Goal: Book appointment/travel/reservation

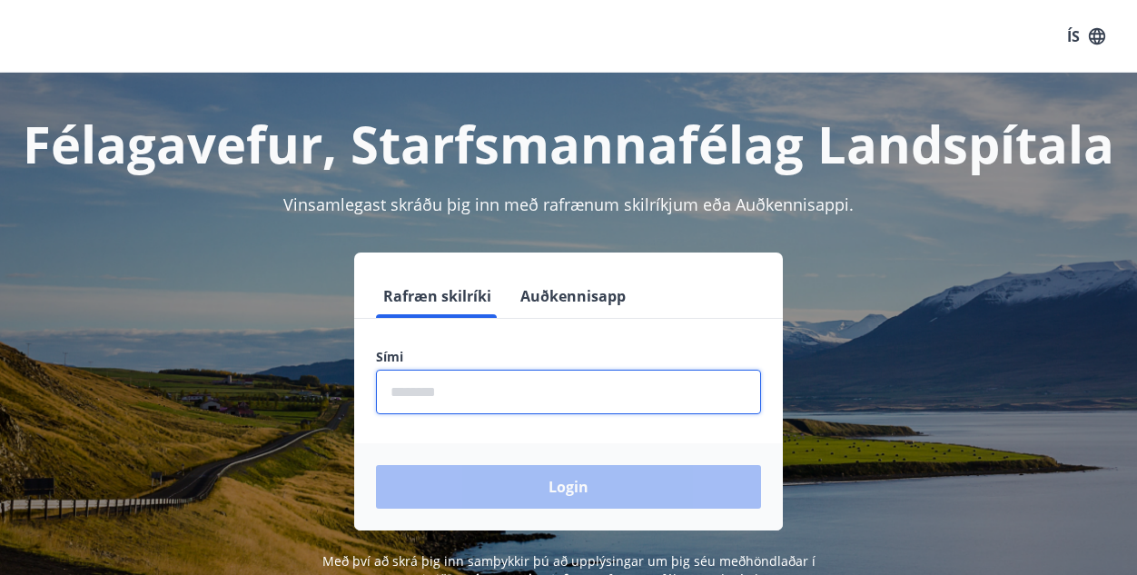
click at [573, 380] on input "phone" at bounding box center [568, 392] width 385 height 45
type input "********"
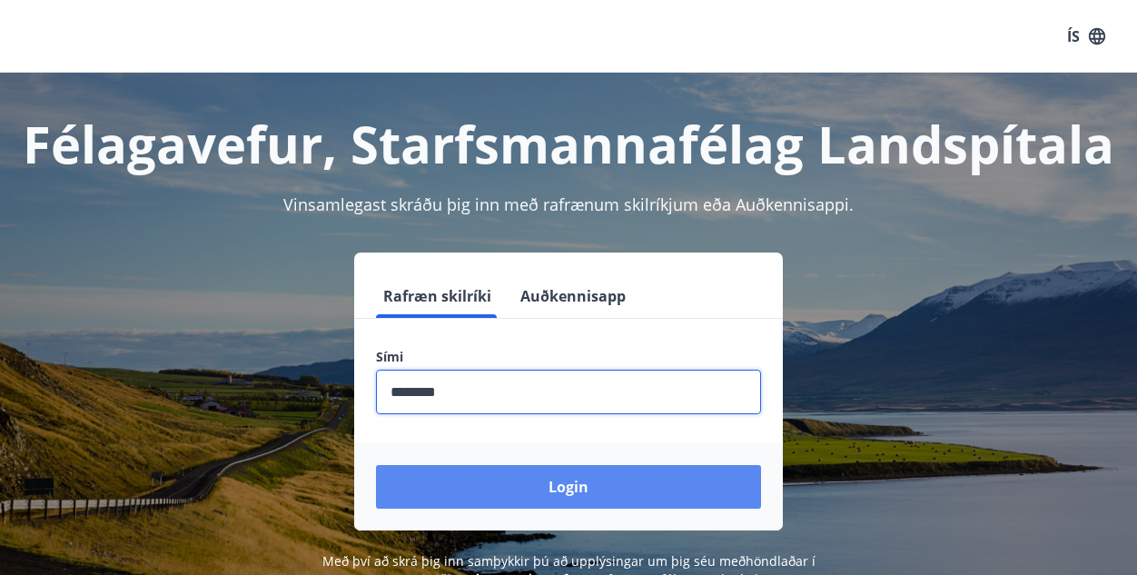
click at [518, 492] on button "Login" at bounding box center [568, 487] width 385 height 44
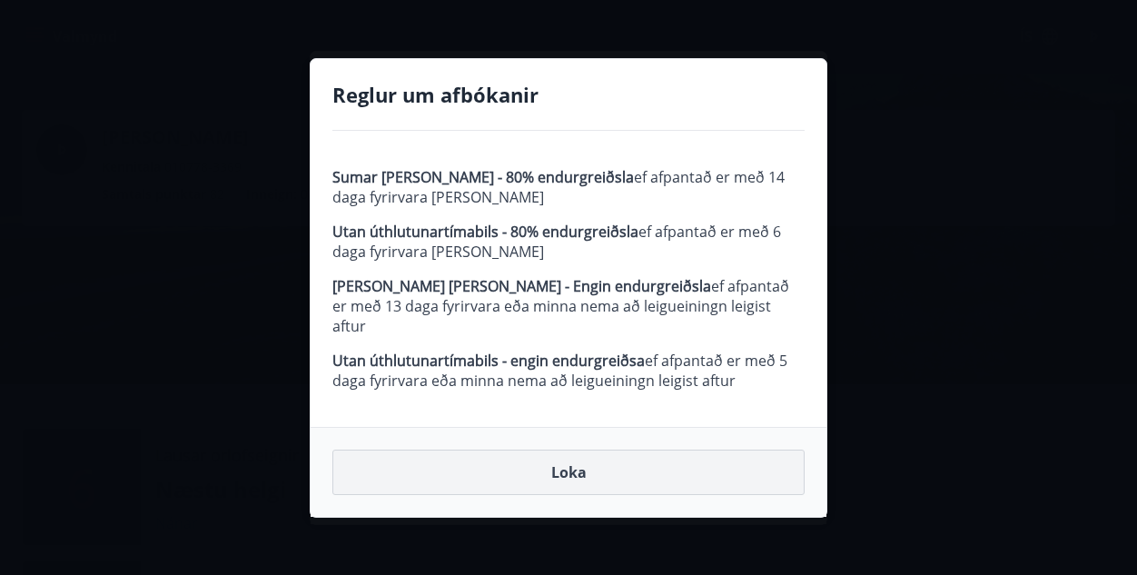
click at [540, 460] on button "Loka" at bounding box center [569, 472] width 472 height 45
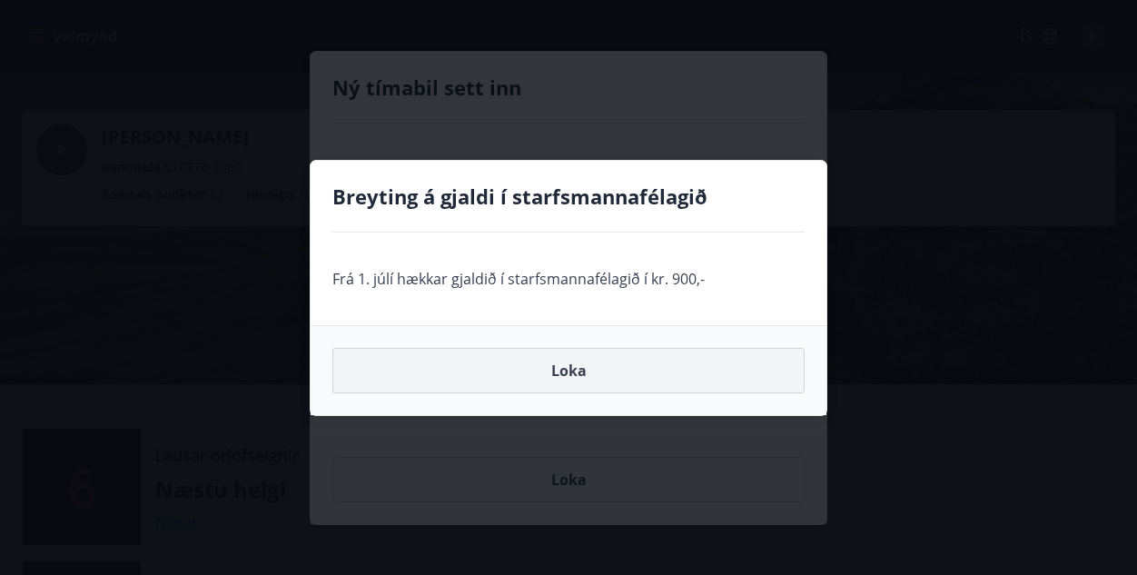
click at [595, 366] on button "Loka" at bounding box center [569, 370] width 472 height 45
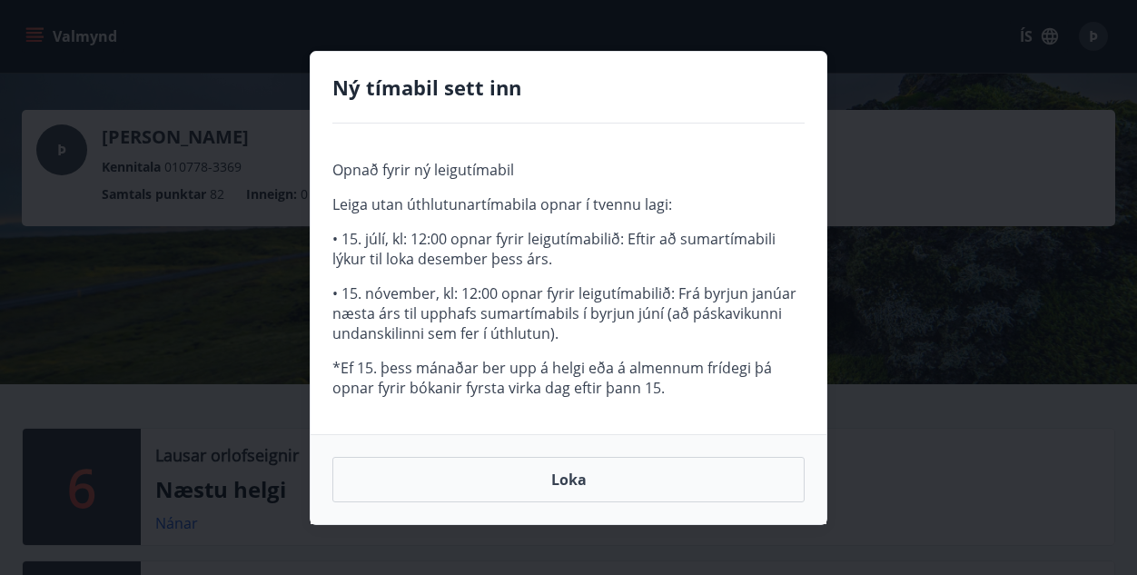
click at [595, 366] on p "*Ef 15. þess mánaðar ber upp á helgi eða á almennum frídegi þá opnar fyrir bóka…" at bounding box center [569, 378] width 472 height 40
click at [555, 490] on button "Loka" at bounding box center [569, 479] width 472 height 45
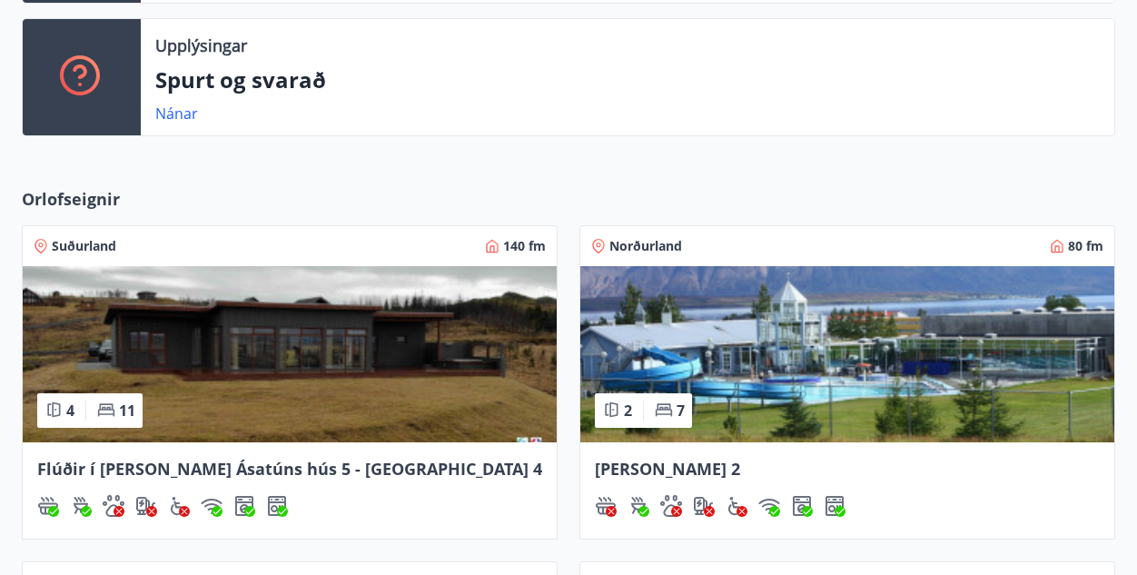
scroll to position [720, 0]
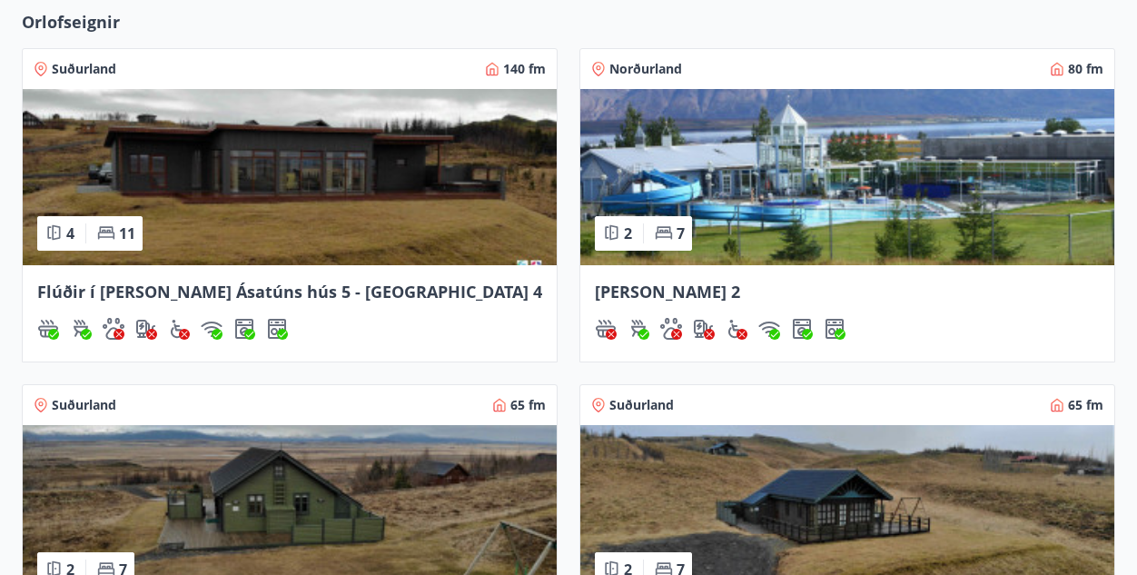
click at [374, 238] on img at bounding box center [290, 177] width 534 height 176
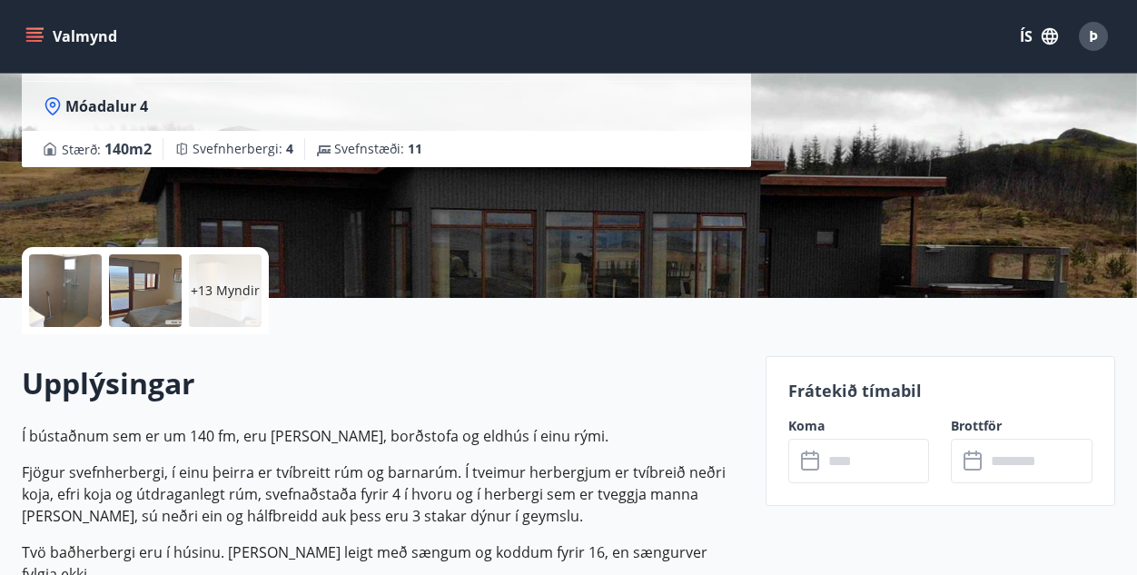
scroll to position [249, 0]
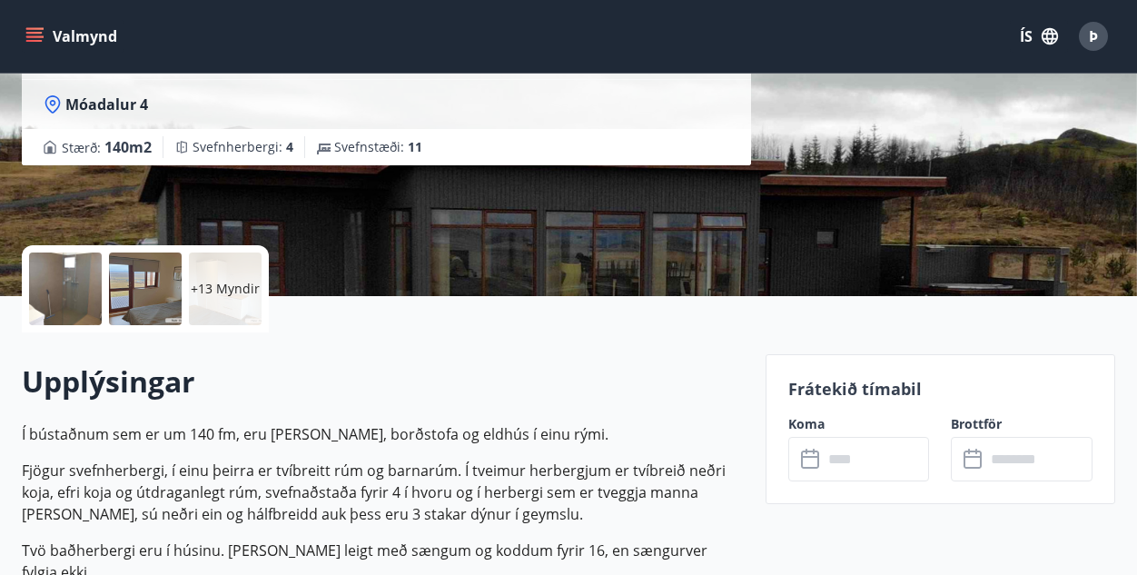
click at [870, 462] on input "text" at bounding box center [876, 459] width 107 height 45
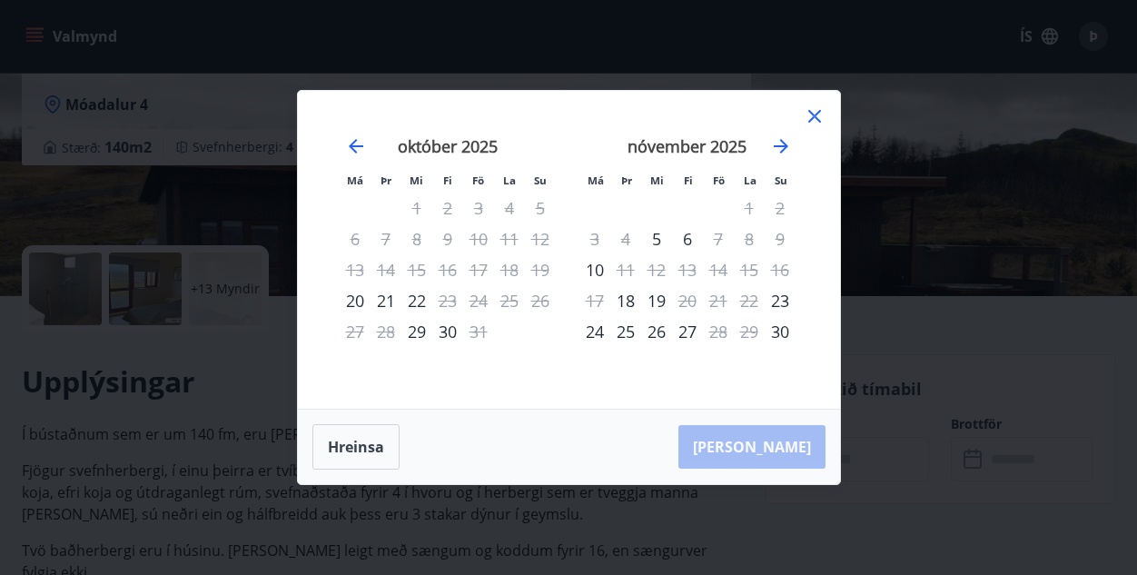
click at [817, 117] on icon at bounding box center [815, 116] width 22 height 22
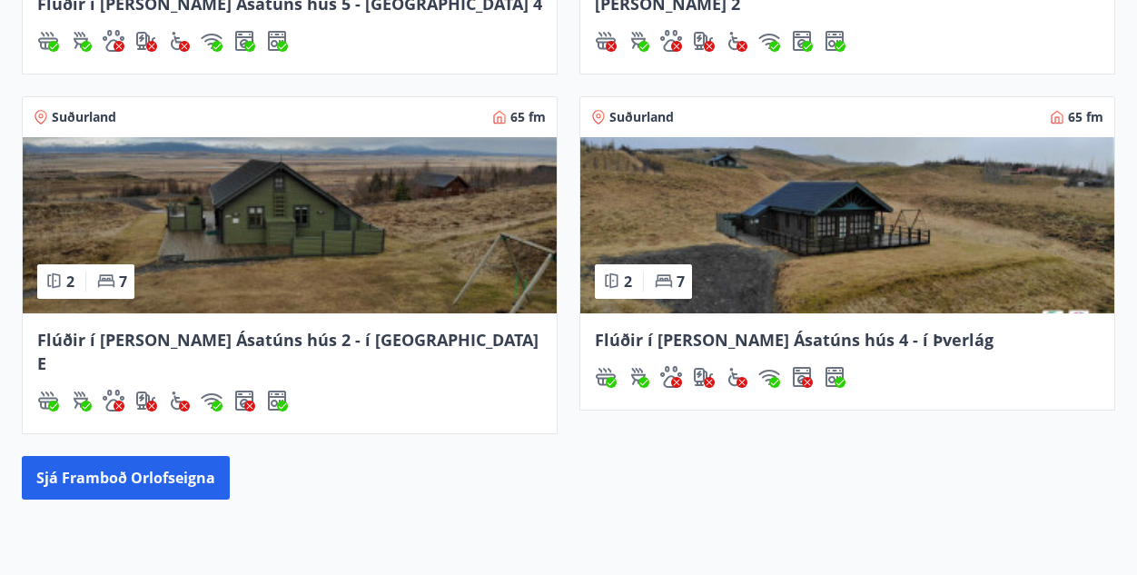
scroll to position [1008, 0]
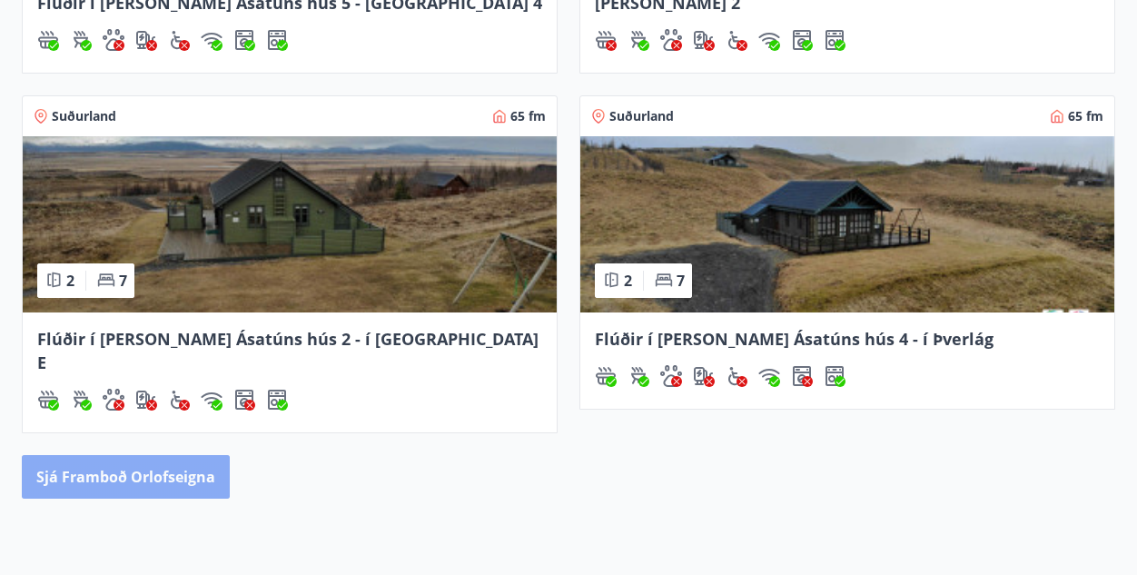
click at [192, 455] on button "Sjá framboð orlofseigna" at bounding box center [126, 477] width 208 height 44
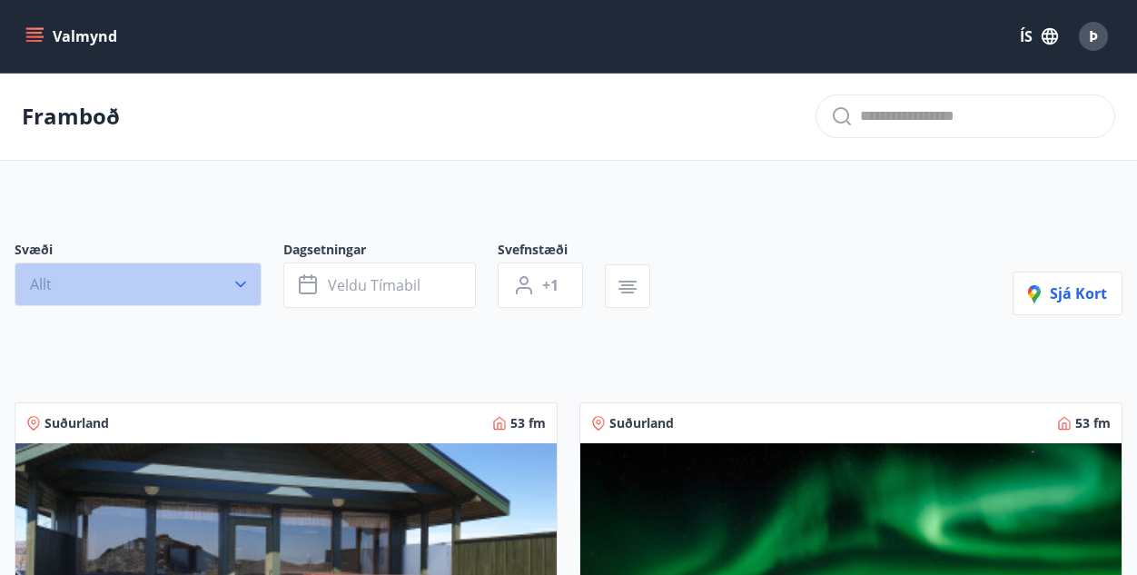
click at [234, 281] on icon "button" at bounding box center [241, 284] width 18 height 18
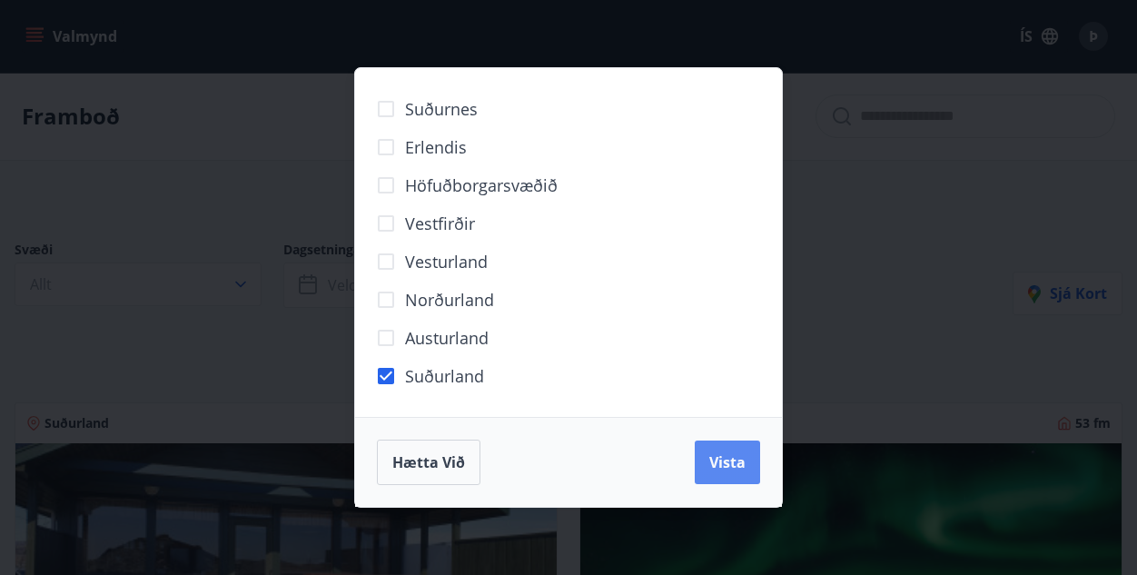
click at [721, 459] on span "Vista" at bounding box center [728, 462] width 36 height 20
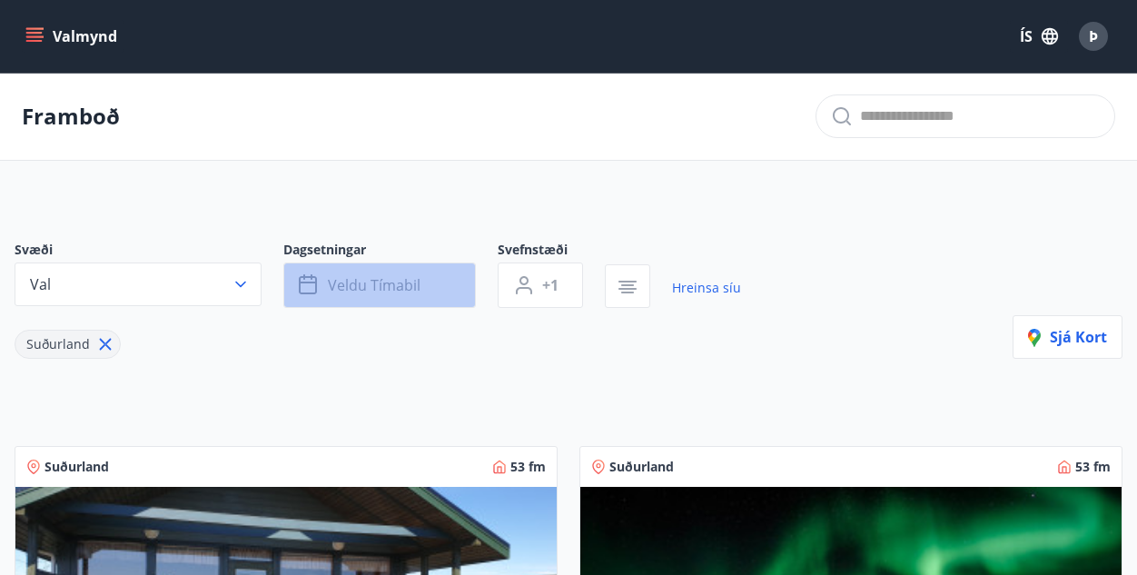
click at [378, 283] on span "Veldu tímabil" at bounding box center [374, 285] width 93 height 20
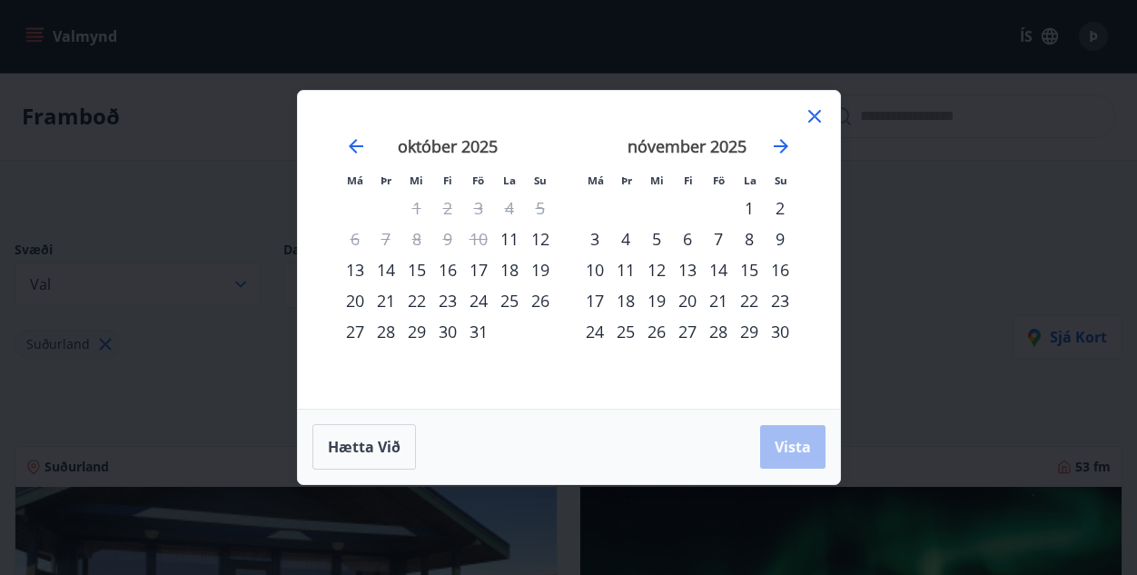
click at [479, 333] on div "31" at bounding box center [478, 331] width 31 height 31
click at [592, 239] on div "3" at bounding box center [595, 238] width 31 height 31
click at [790, 444] on span "Vista" at bounding box center [793, 447] width 36 height 20
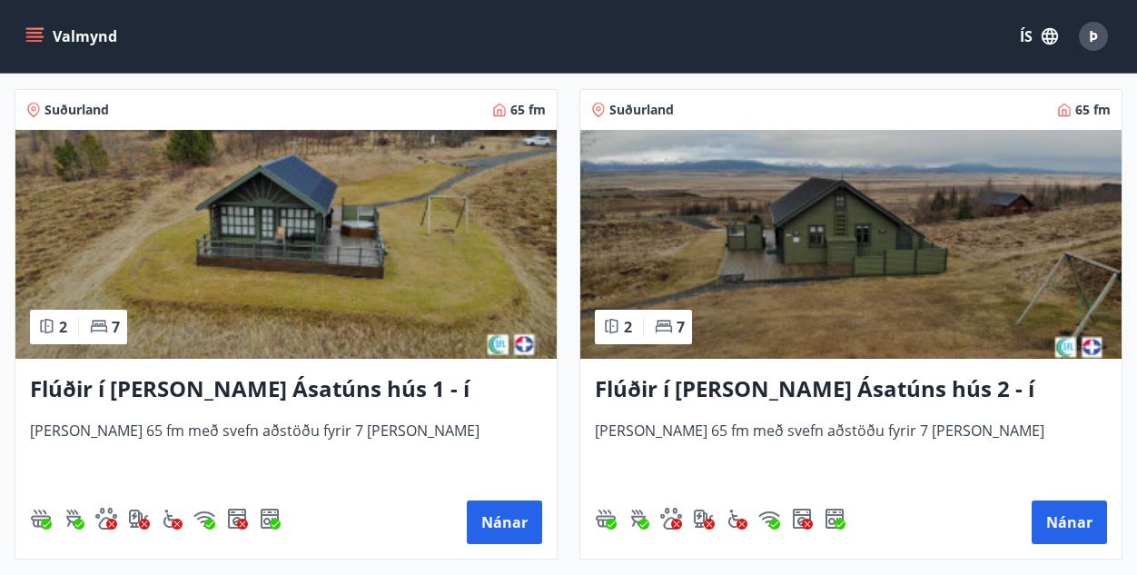
scroll to position [839, 0]
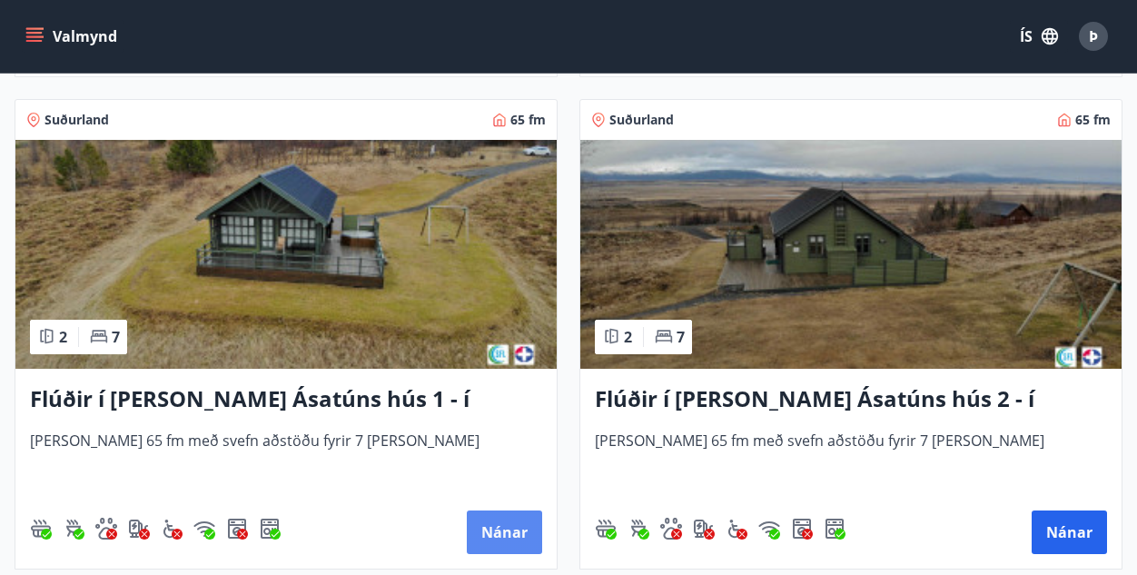
click at [507, 526] on button "Nánar" at bounding box center [504, 533] width 75 height 44
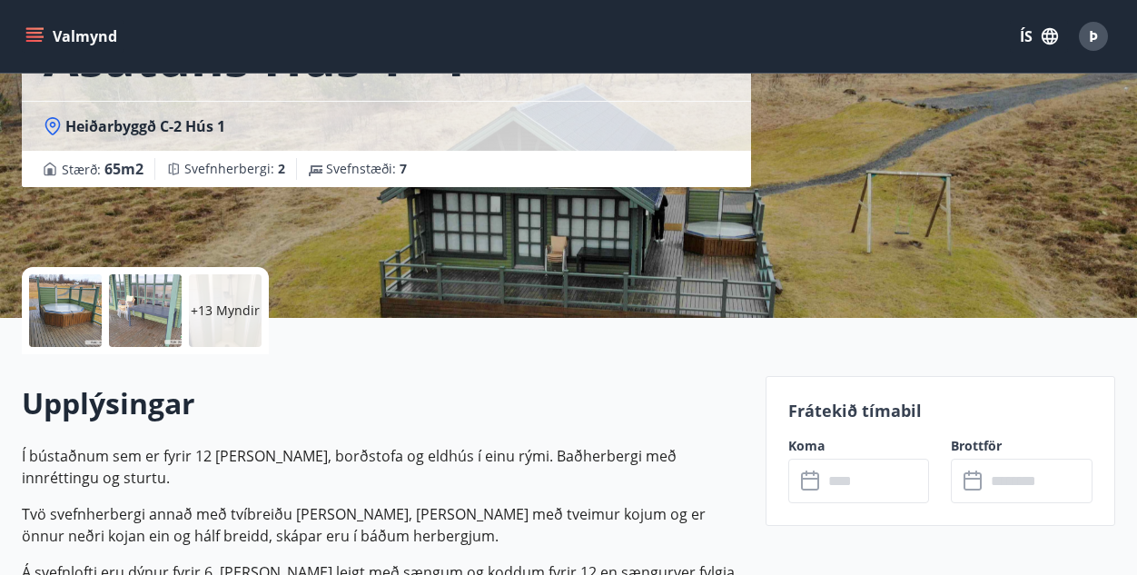
scroll to position [199, 0]
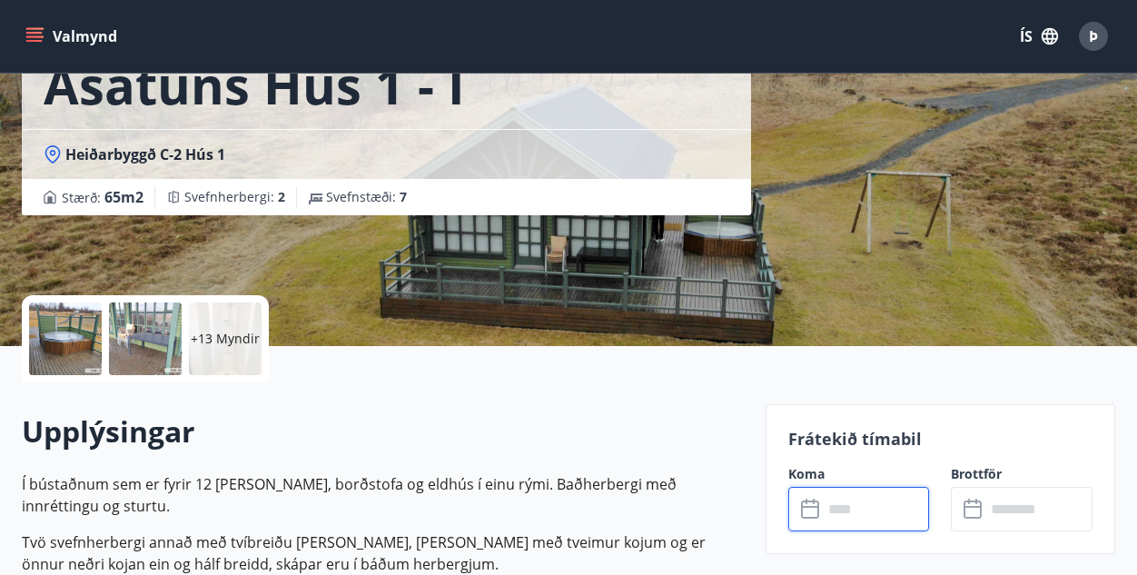
click at [841, 510] on input "text" at bounding box center [876, 509] width 107 height 45
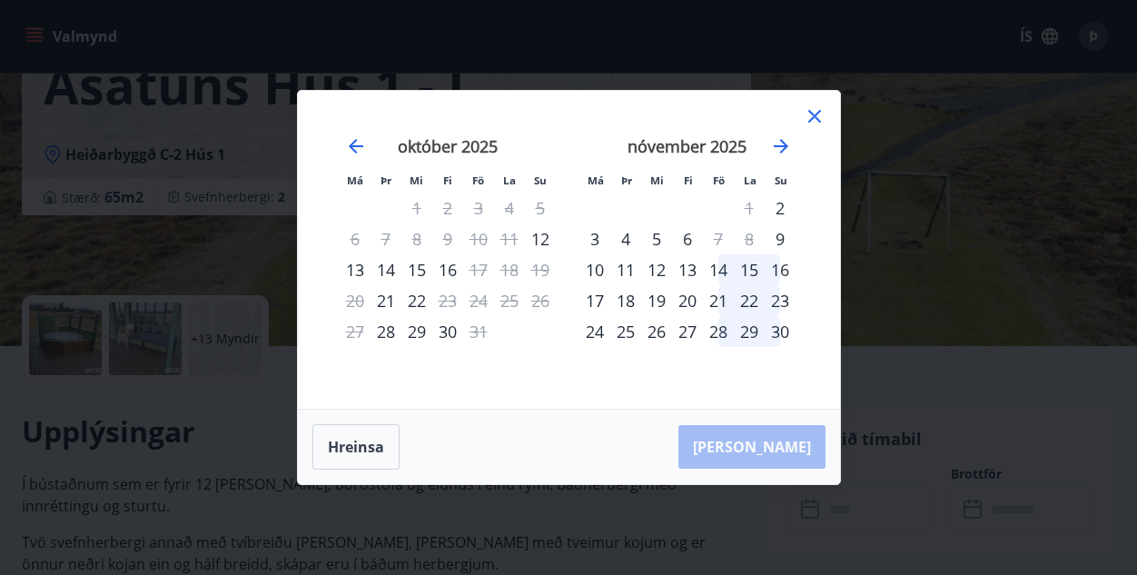
click at [809, 117] on icon at bounding box center [815, 116] width 22 height 22
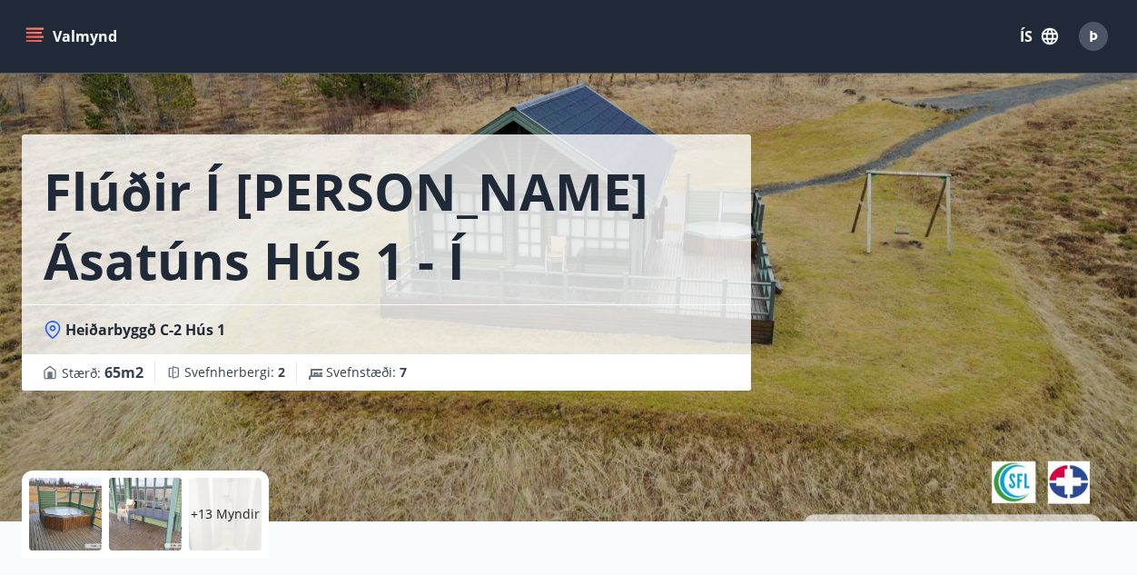
scroll to position [0, 0]
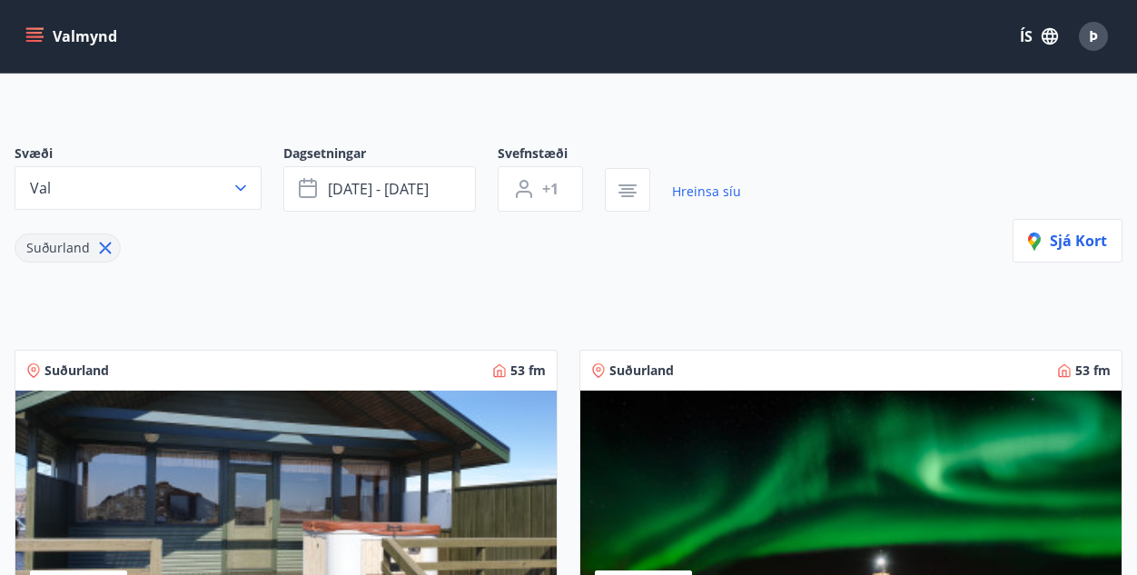
scroll to position [105, 0]
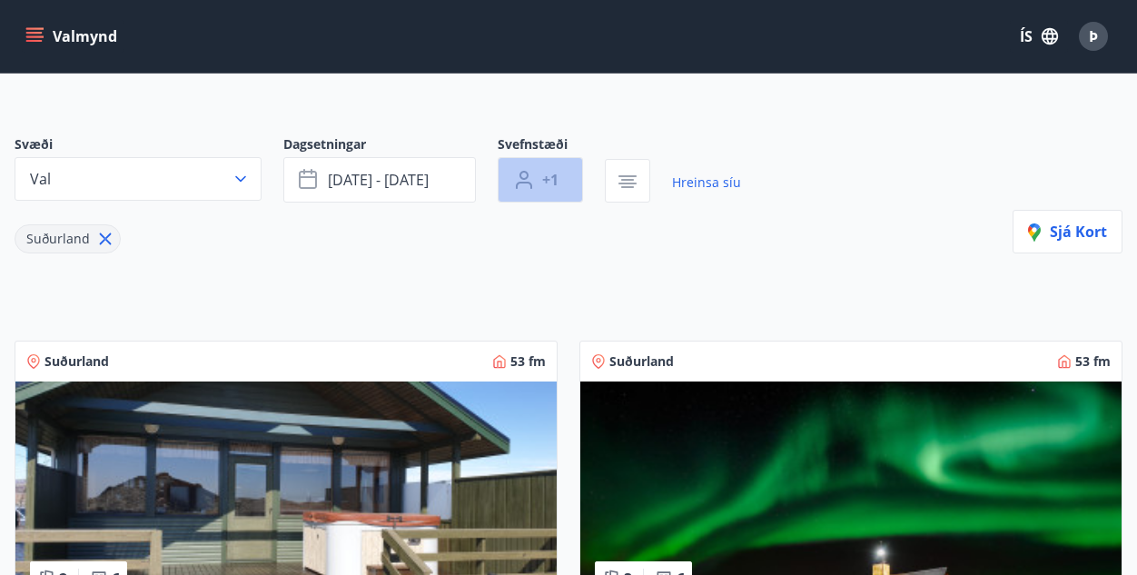
click at [551, 176] on span "+1" at bounding box center [550, 180] width 16 height 20
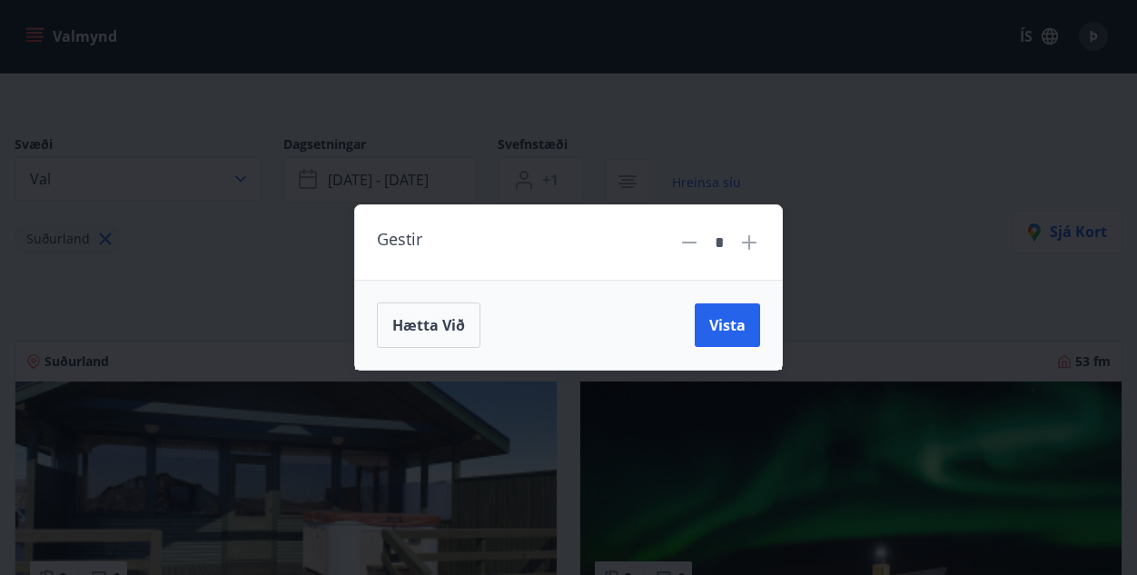
click at [749, 242] on icon at bounding box center [750, 243] width 2 height 2
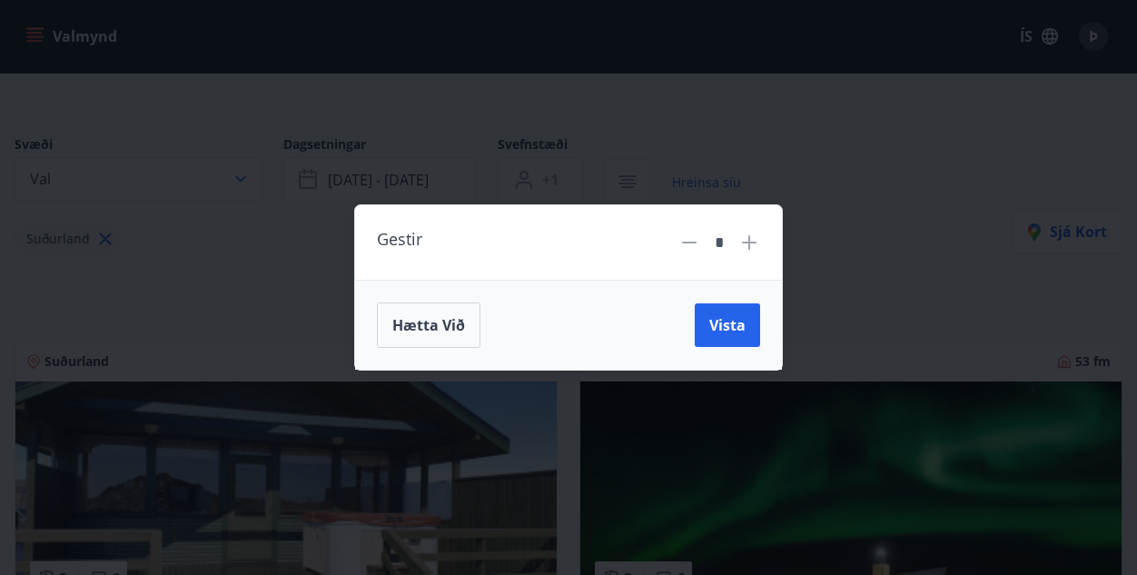
type input "*"
click at [731, 332] on span "Vista" at bounding box center [728, 325] width 36 height 20
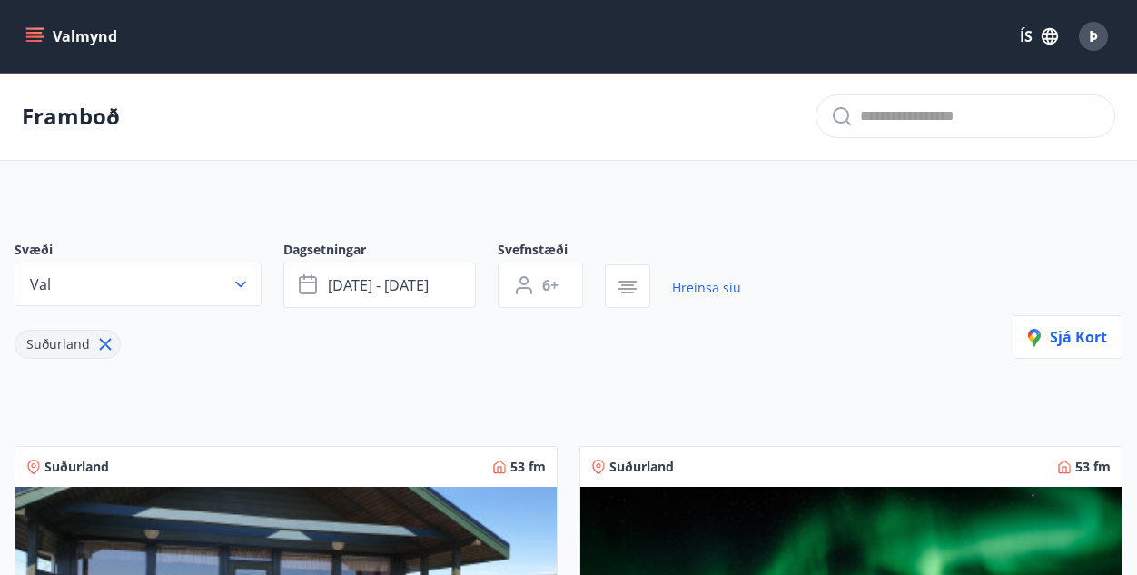
click at [610, 280] on button "button" at bounding box center [627, 286] width 45 height 44
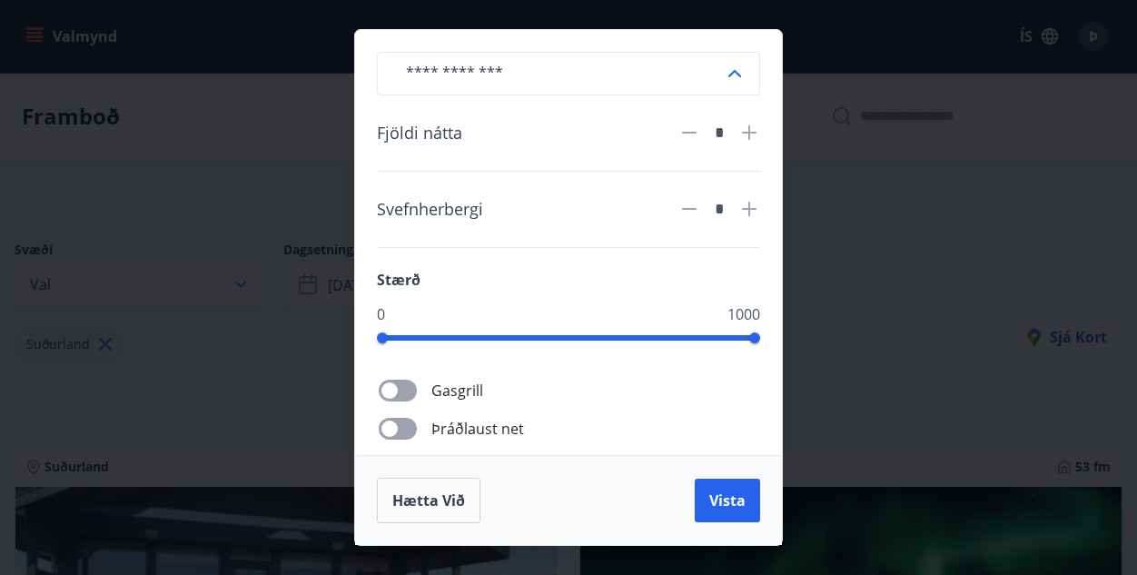
click at [750, 126] on icon at bounding box center [749, 132] width 15 height 15
click at [750, 126] on icon at bounding box center [750, 133] width 22 height 22
click at [750, 128] on icon at bounding box center [750, 133] width 22 height 22
type input "*"
click at [752, 204] on icon at bounding box center [750, 209] width 22 height 22
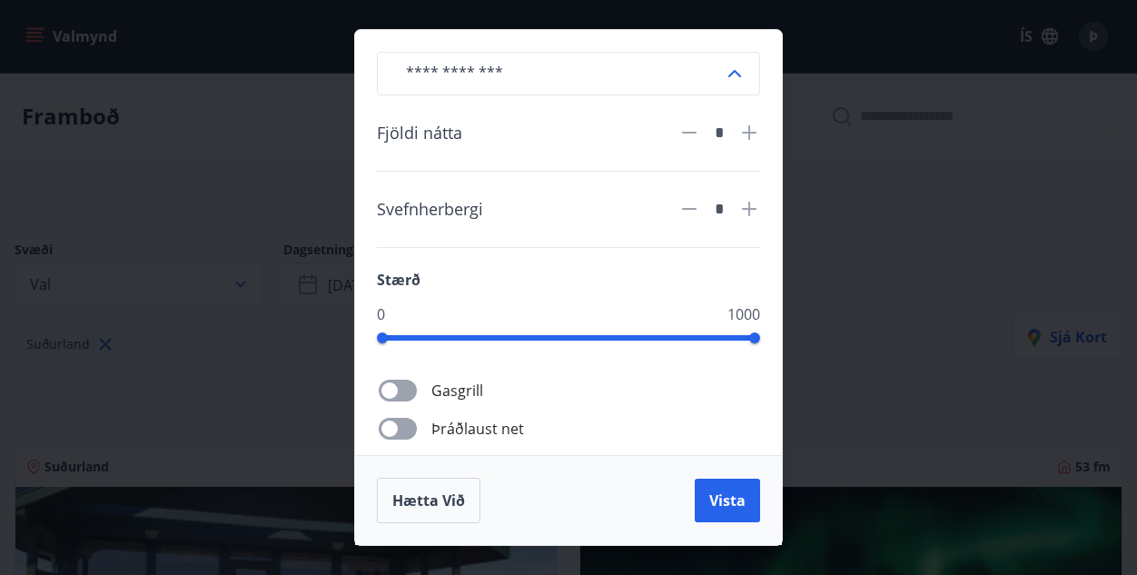
click at [752, 204] on icon at bounding box center [750, 209] width 22 height 22
type input "*"
click at [733, 76] on icon at bounding box center [735, 74] width 22 height 22
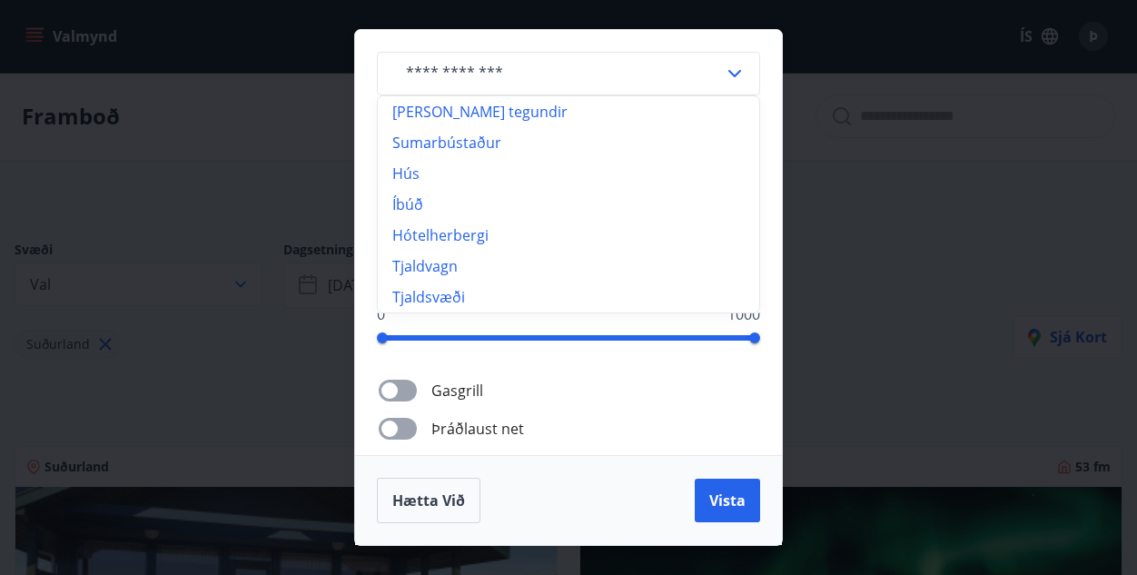
click at [702, 111] on li "Allar tegundir" at bounding box center [569, 111] width 382 height 31
type input "**********"
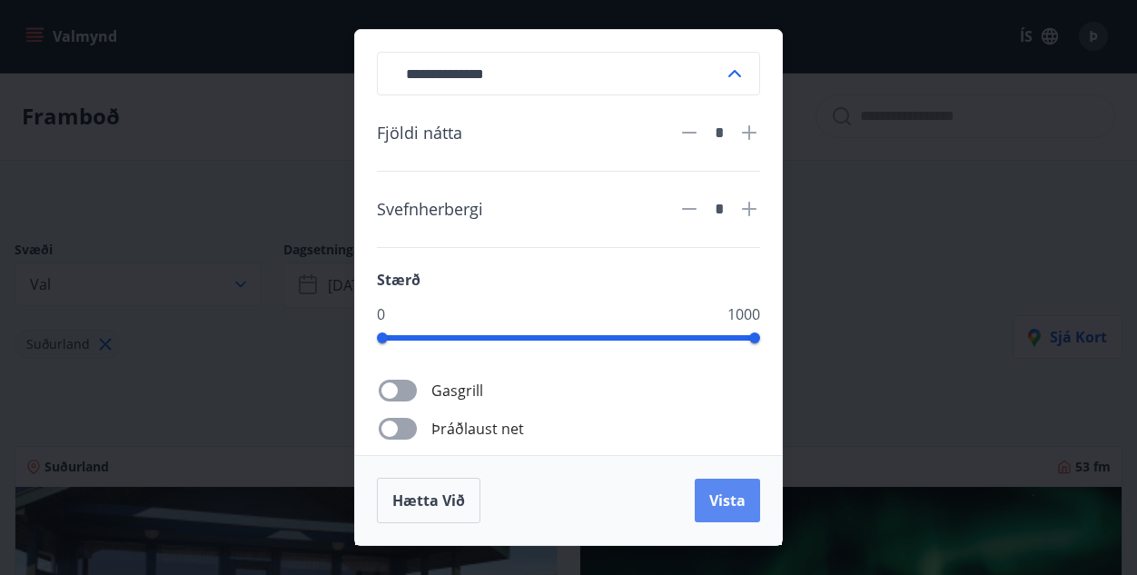
click at [724, 491] on span "Vista" at bounding box center [728, 501] width 36 height 20
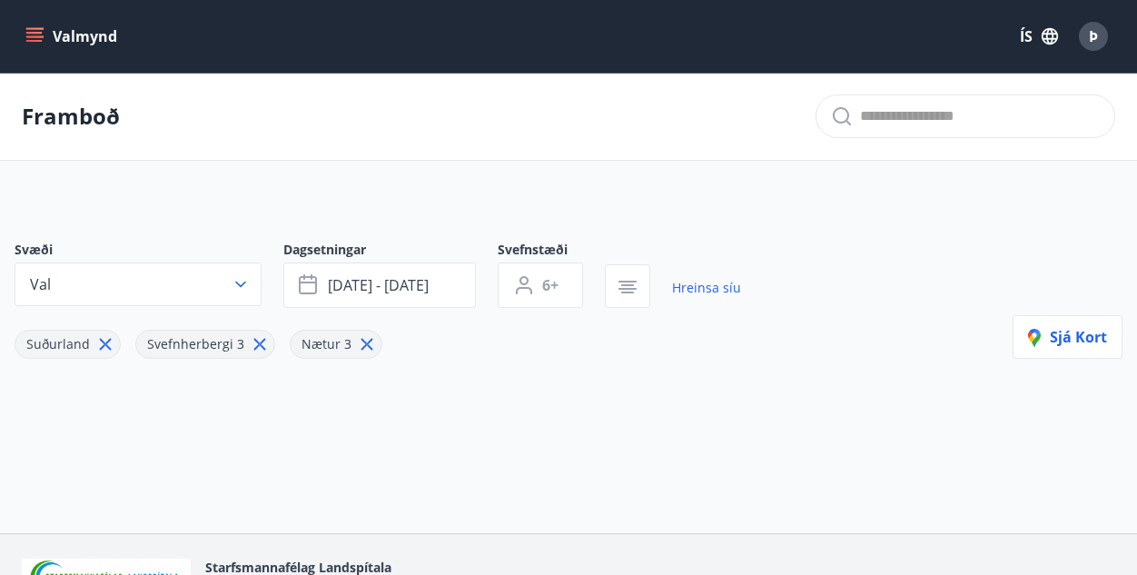
scroll to position [111, 0]
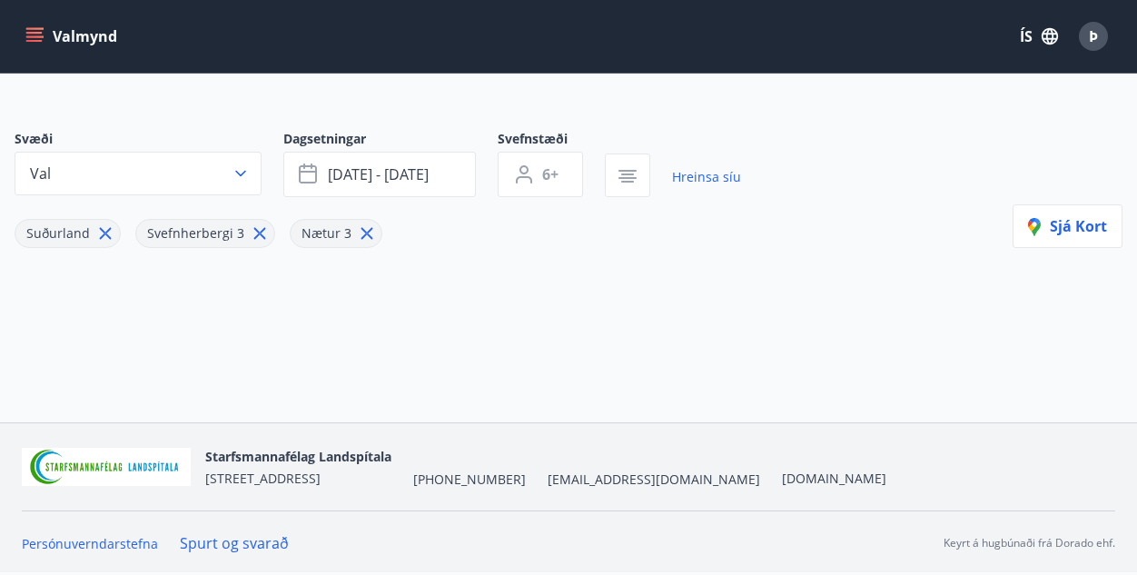
click at [320, 229] on span "Nætur 3" at bounding box center [327, 232] width 50 height 17
click at [316, 240] on span "Nætur 3" at bounding box center [327, 232] width 50 height 17
click at [627, 174] on icon "button" at bounding box center [627, 175] width 13 height 2
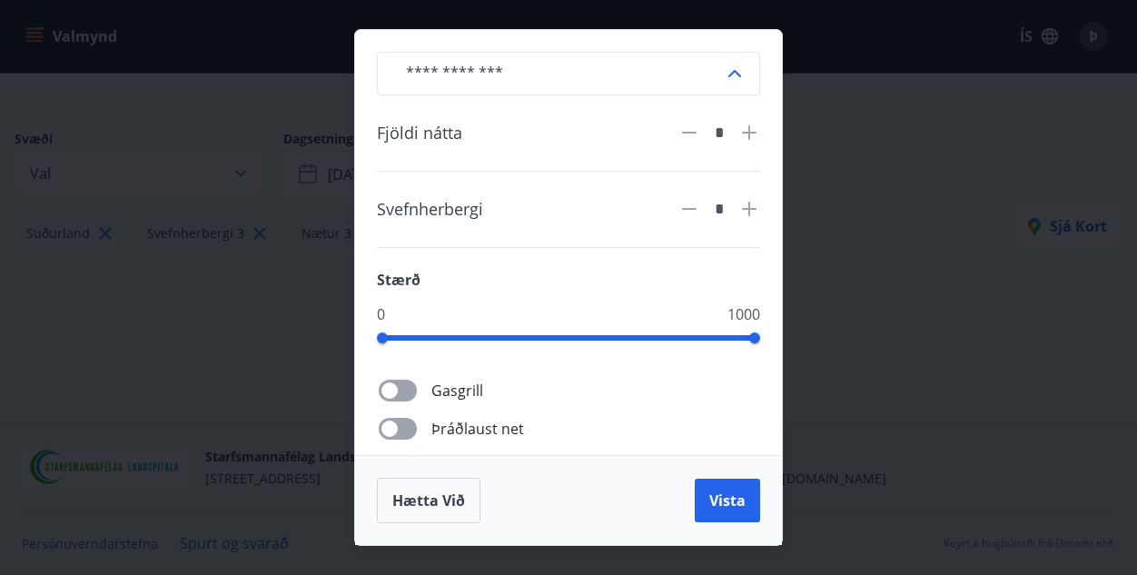
click at [686, 128] on icon at bounding box center [690, 133] width 22 height 22
click at [740, 496] on span "Vista" at bounding box center [728, 501] width 36 height 20
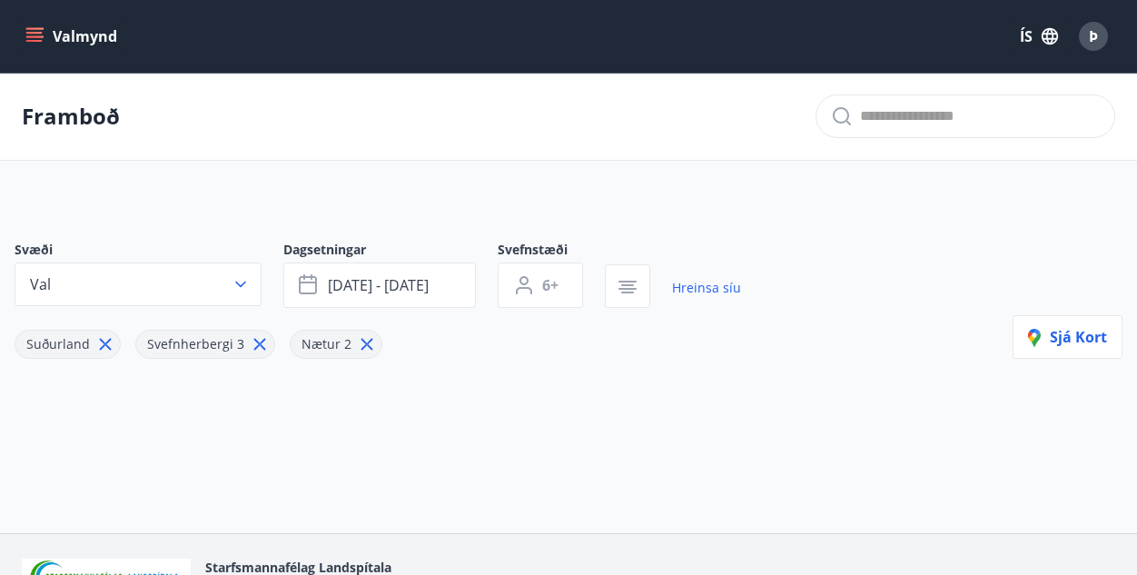
type input "*"
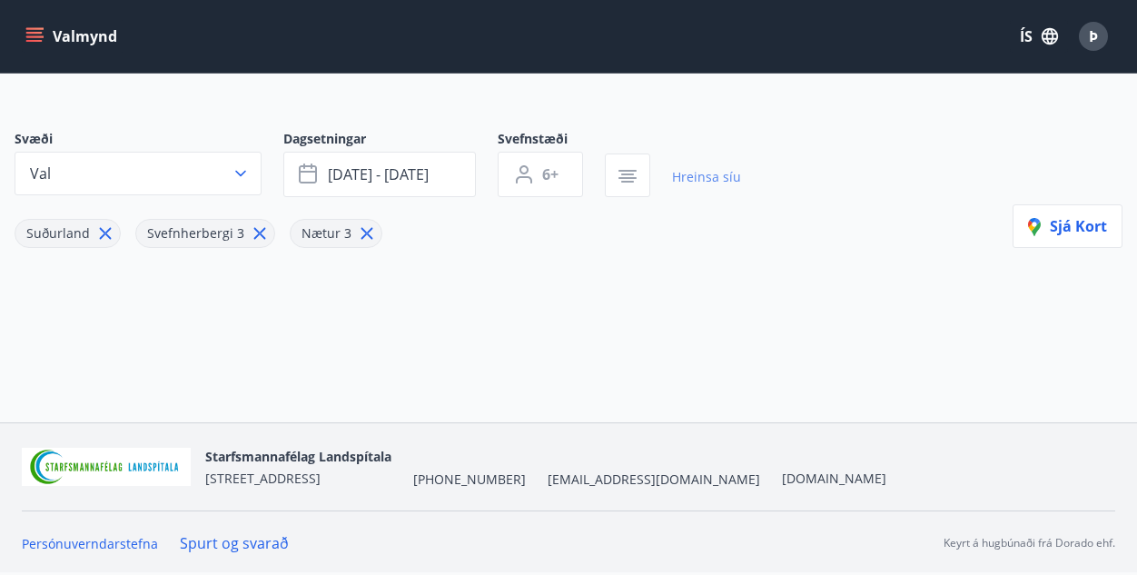
click at [678, 186] on link "Hreinsa síu" at bounding box center [706, 177] width 69 height 40
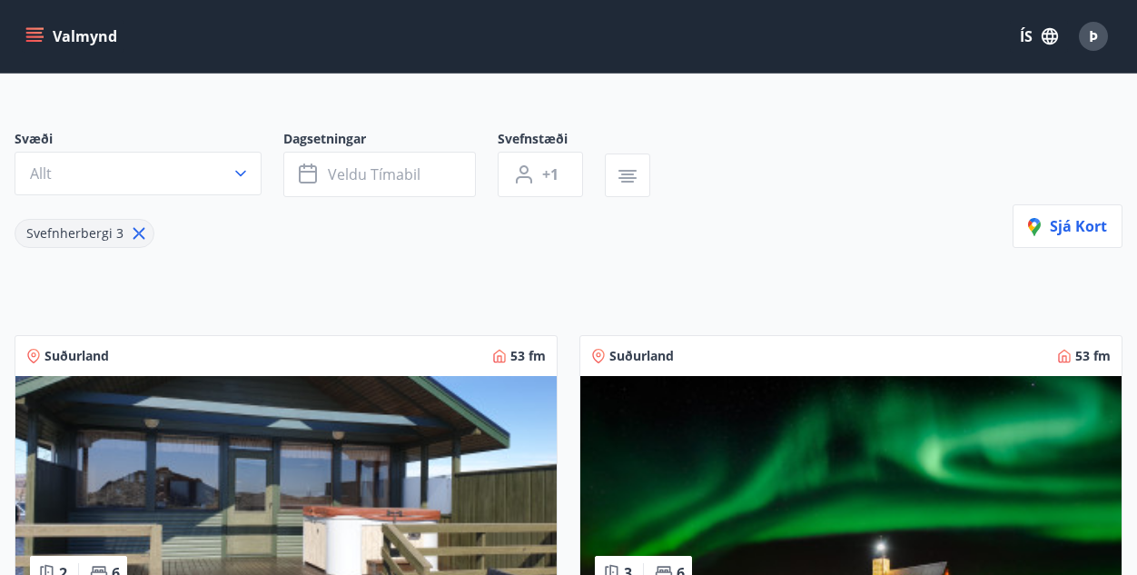
type input "*"
click at [134, 238] on icon at bounding box center [139, 233] width 20 height 20
type input "*"
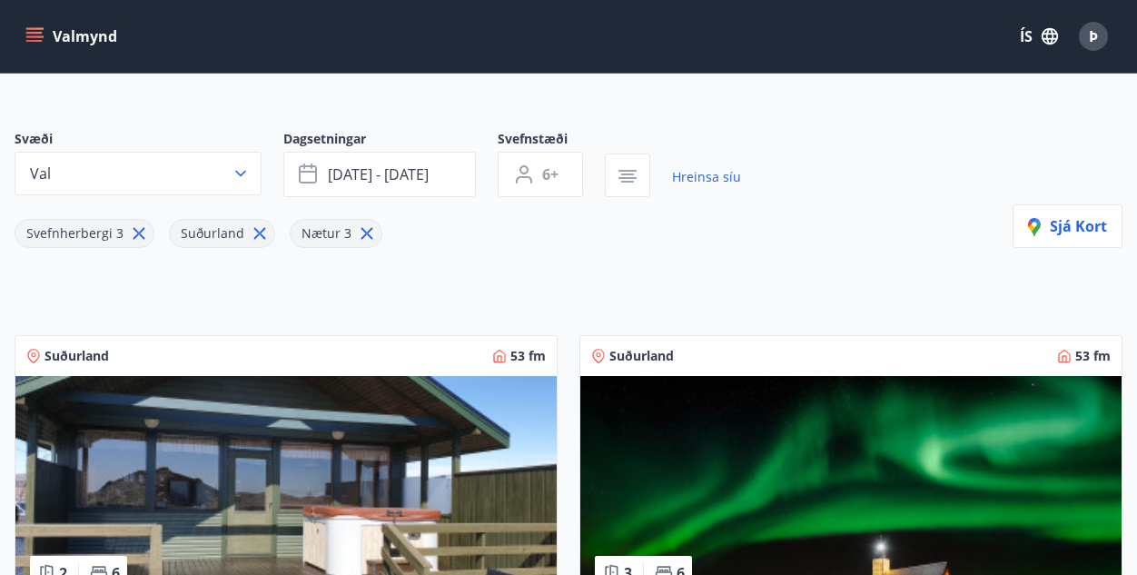
type input "*"
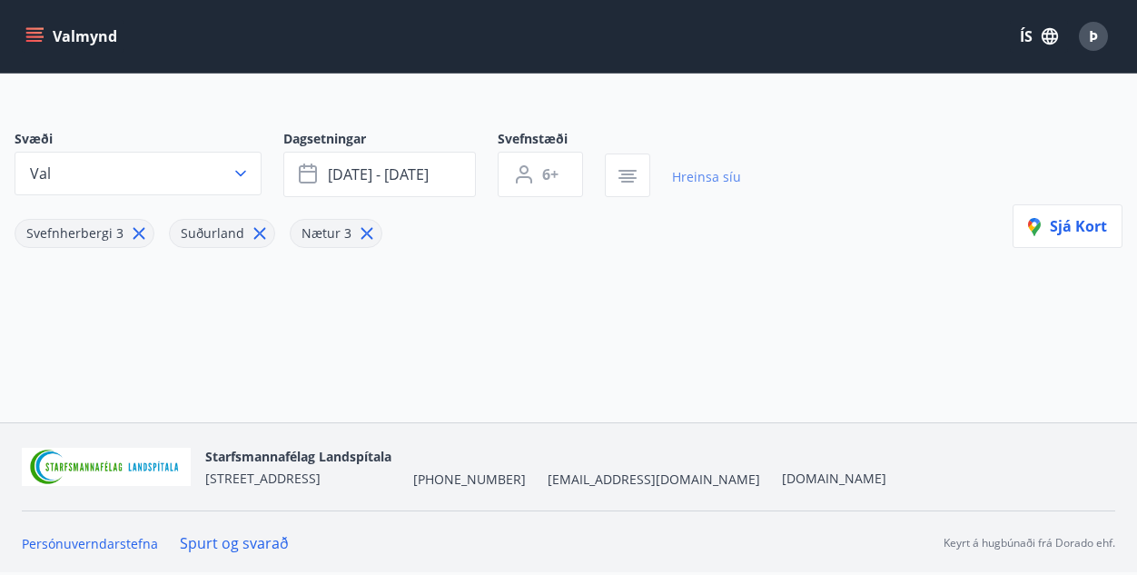
click at [708, 184] on link "Hreinsa síu" at bounding box center [706, 177] width 69 height 40
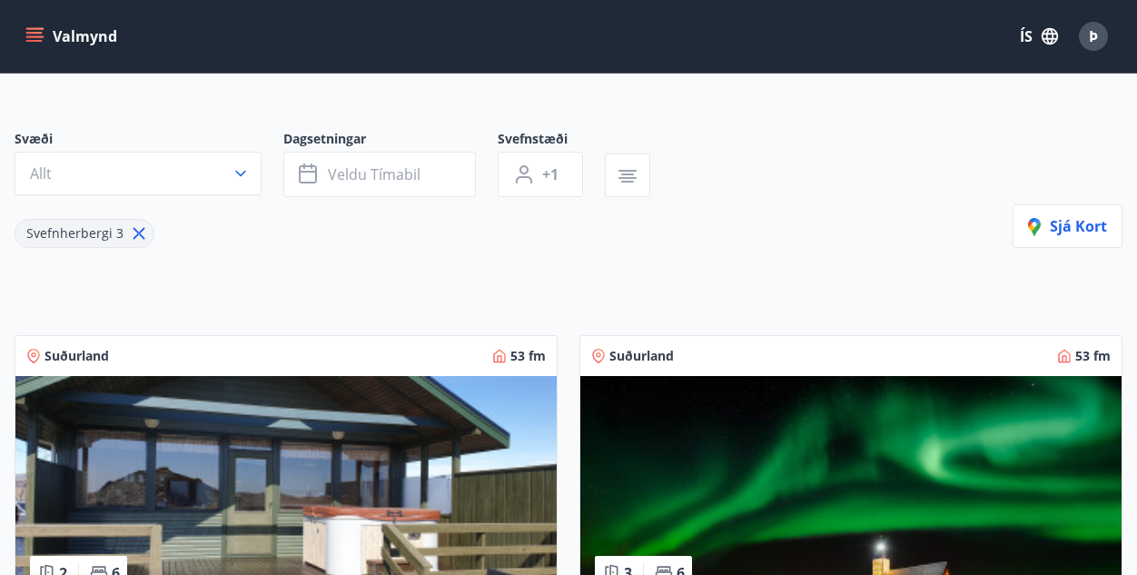
type input "*"
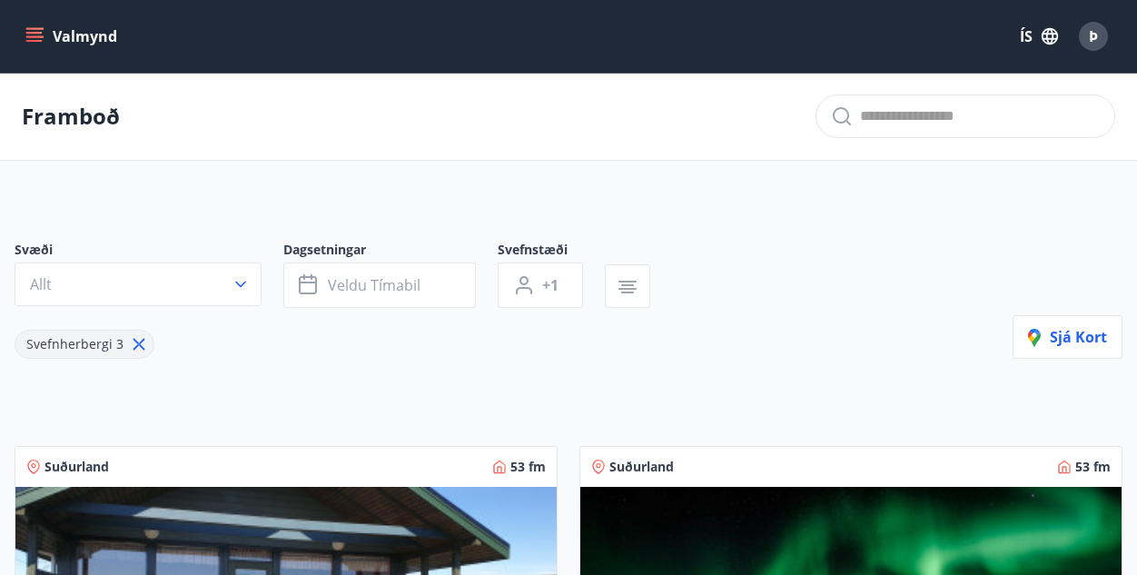
click at [238, 283] on icon "button" at bounding box center [241, 284] width 18 height 18
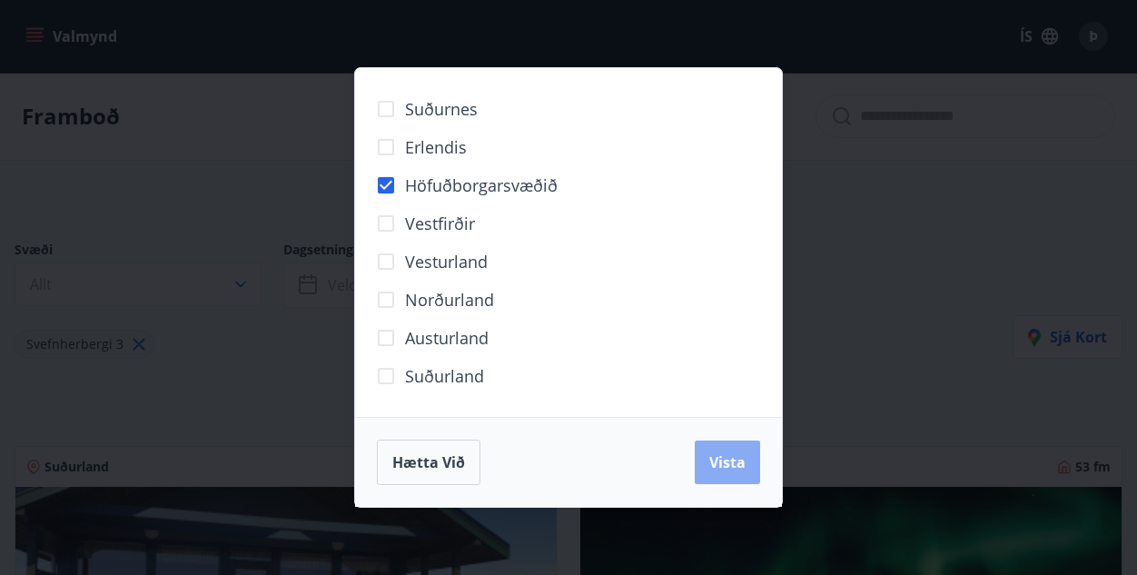
click at [731, 458] on span "Vista" at bounding box center [728, 462] width 36 height 20
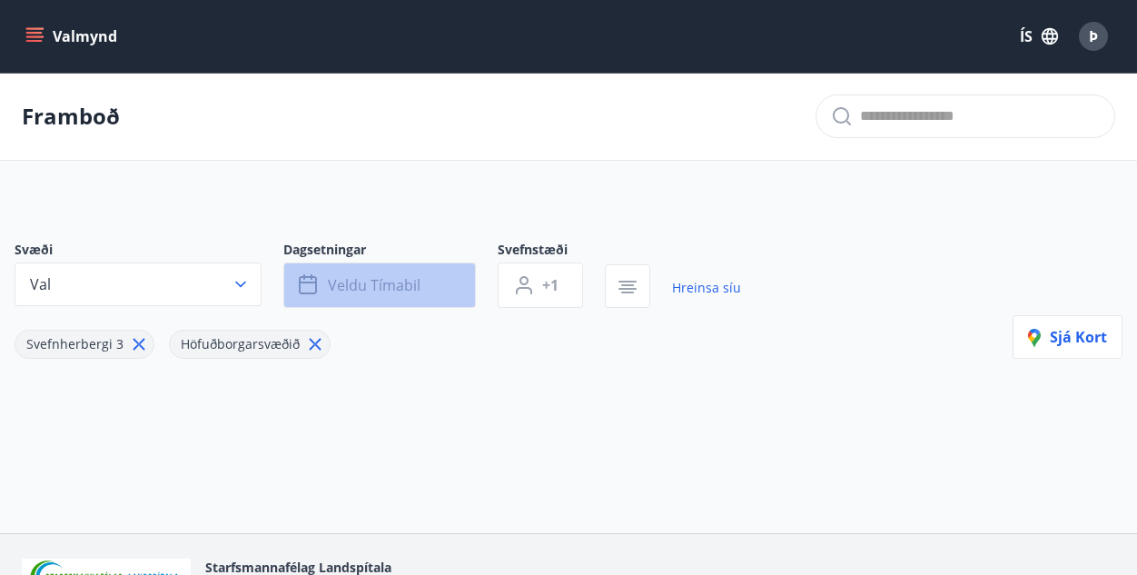
click at [384, 281] on span "Veldu tímabil" at bounding box center [374, 285] width 93 height 20
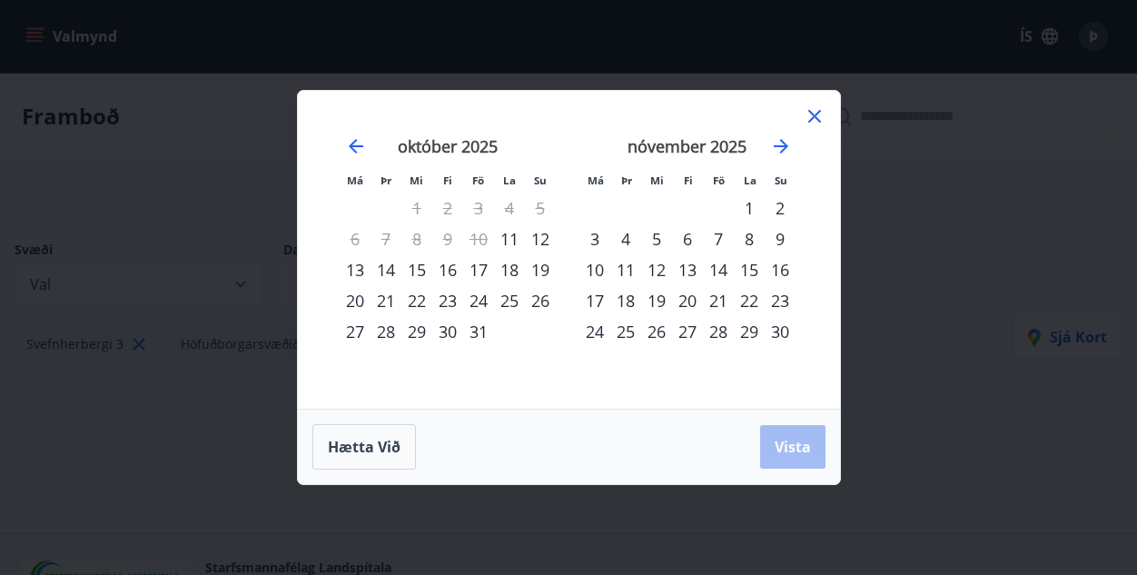
click at [475, 330] on div "31" at bounding box center [478, 331] width 31 height 31
click at [781, 202] on div "2" at bounding box center [780, 208] width 31 height 31
click at [790, 452] on span "Vista" at bounding box center [793, 447] width 36 height 20
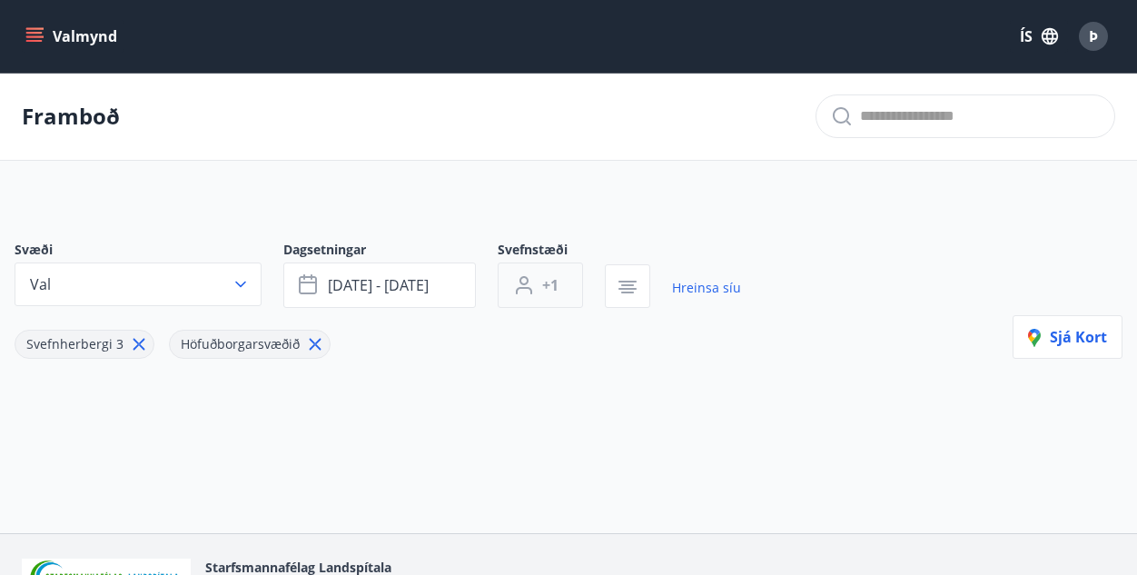
click at [557, 277] on span "+1" at bounding box center [550, 285] width 16 height 20
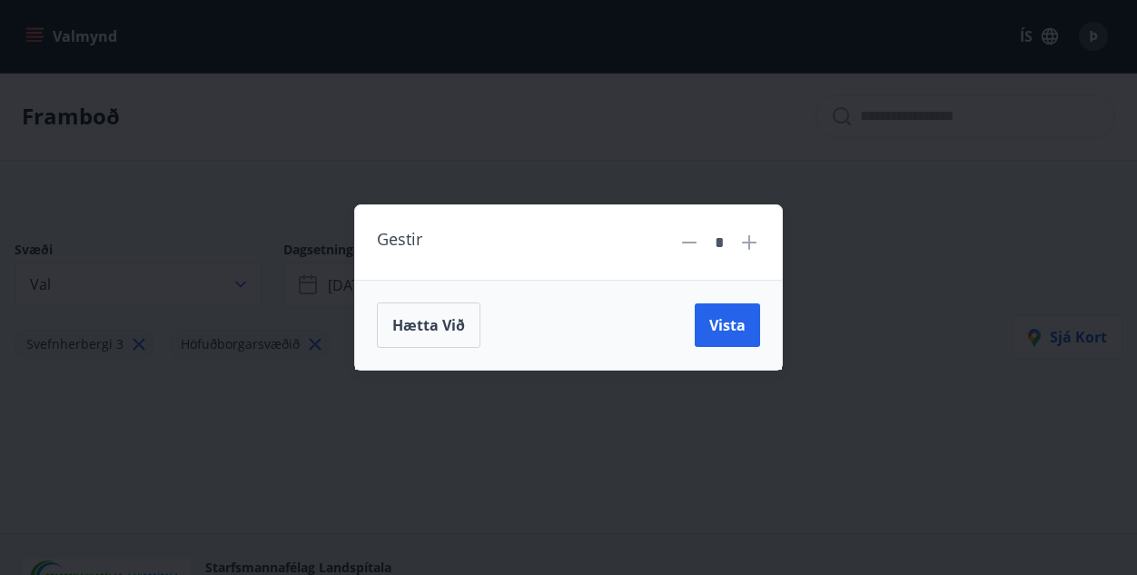
click at [746, 239] on icon at bounding box center [750, 243] width 22 height 22
type input "*"
click at [727, 322] on span "Vista" at bounding box center [728, 325] width 36 height 20
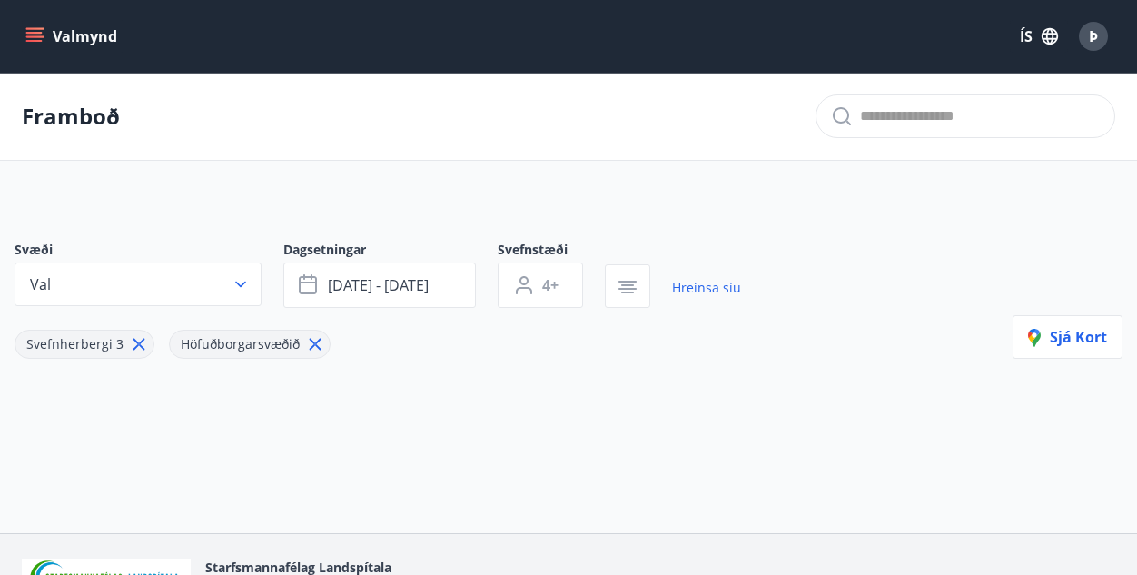
click at [85, 38] on button "Valmynd" at bounding box center [73, 36] width 103 height 33
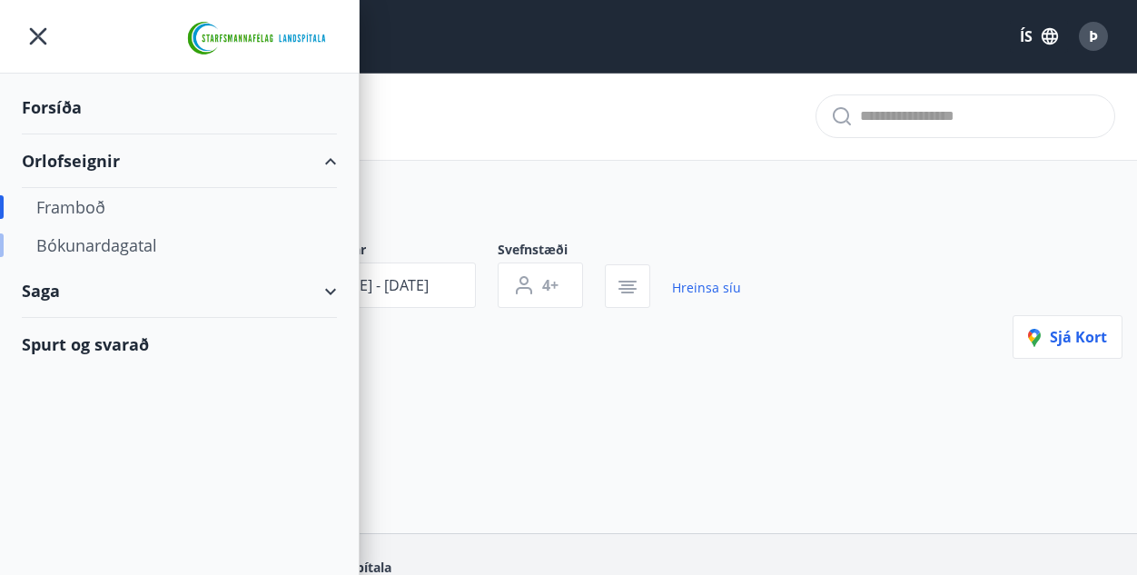
click at [95, 243] on div "Bókunardagatal" at bounding box center [179, 245] width 286 height 38
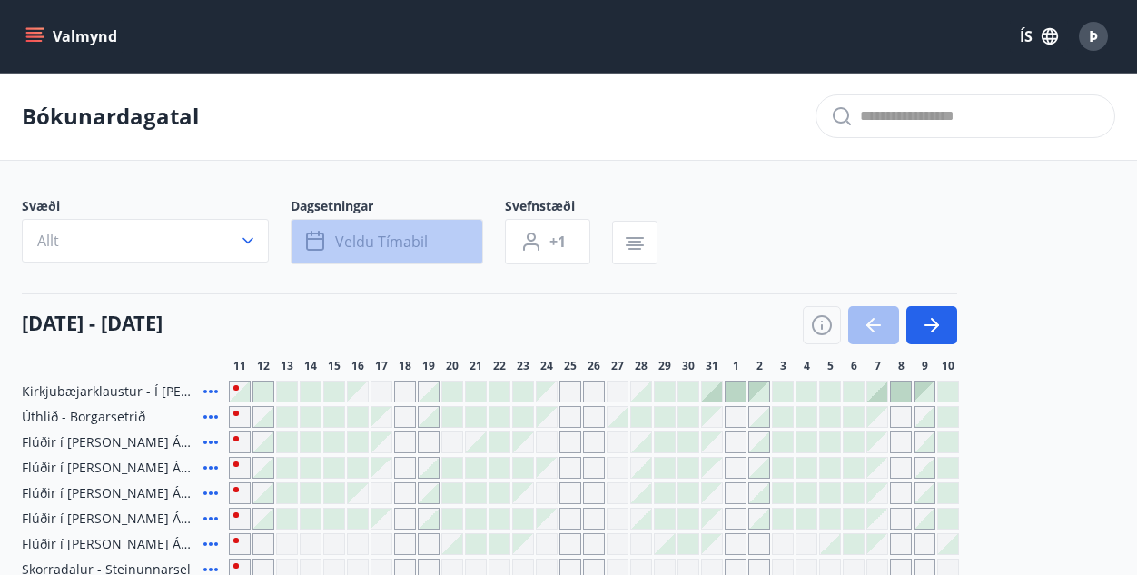
click at [343, 237] on span "Veldu tímabil" at bounding box center [381, 242] width 93 height 20
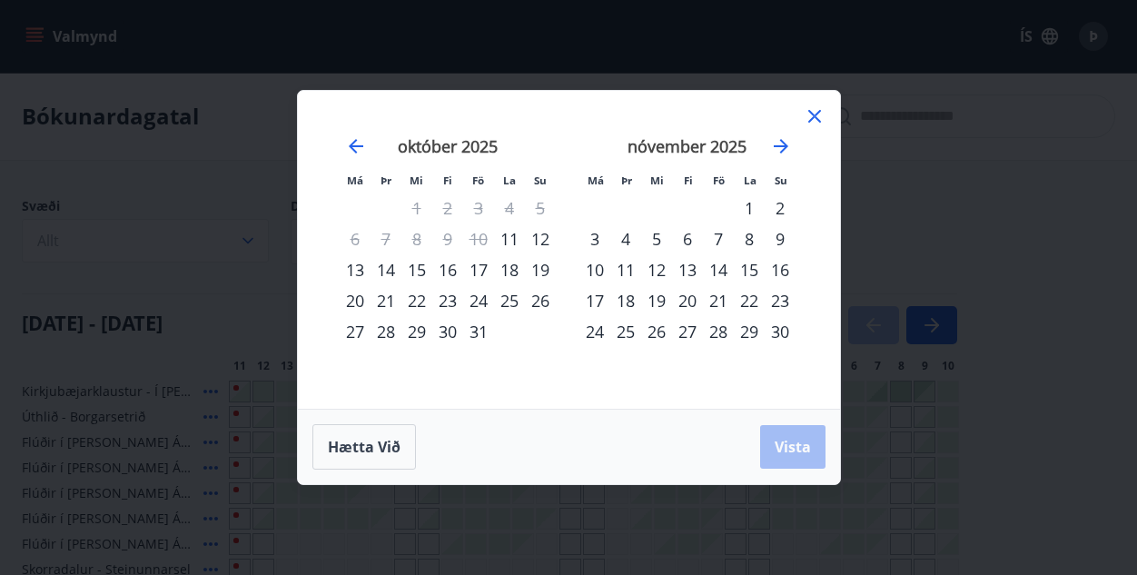
click at [479, 329] on div "31" at bounding box center [478, 331] width 31 height 31
click at [780, 204] on div "2" at bounding box center [780, 208] width 31 height 31
click at [798, 442] on span "Vista" at bounding box center [793, 447] width 36 height 20
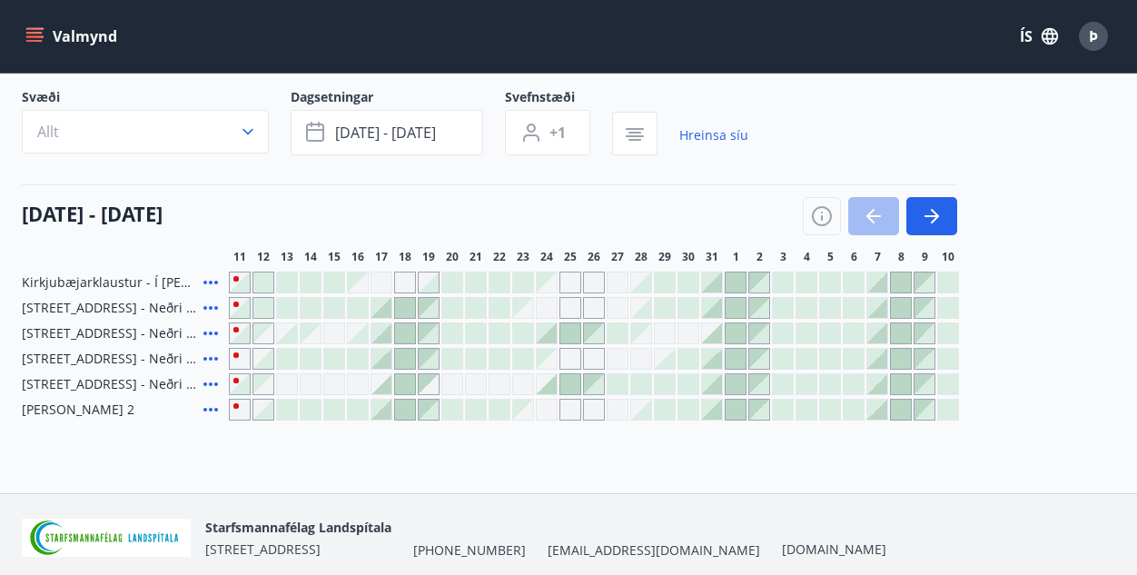
scroll to position [110, 0]
click at [946, 217] on button "button" at bounding box center [932, 215] width 51 height 38
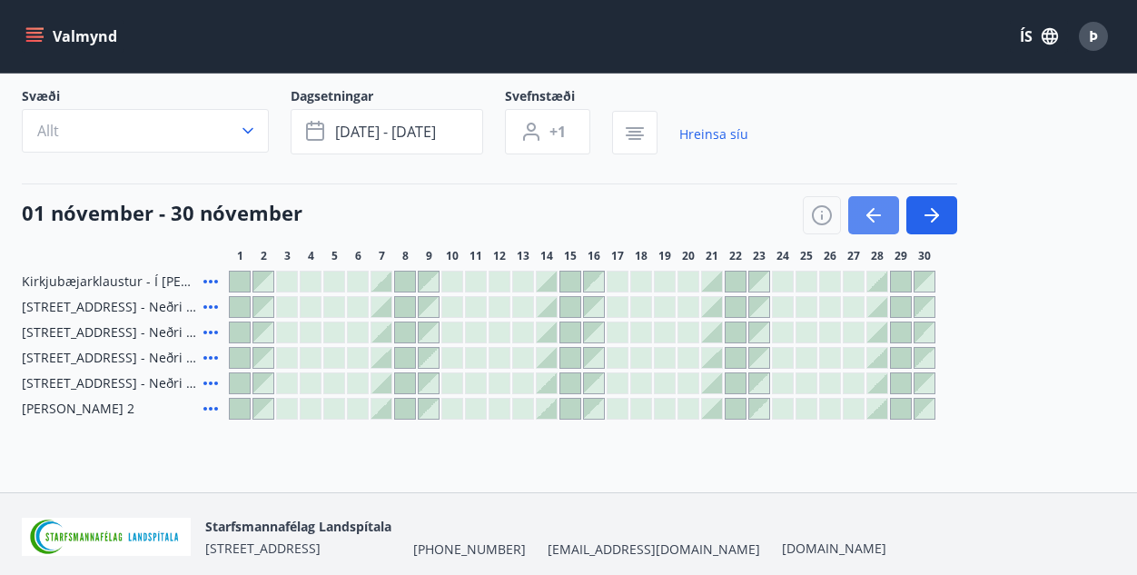
click at [881, 212] on icon "button" at bounding box center [874, 215] width 22 height 22
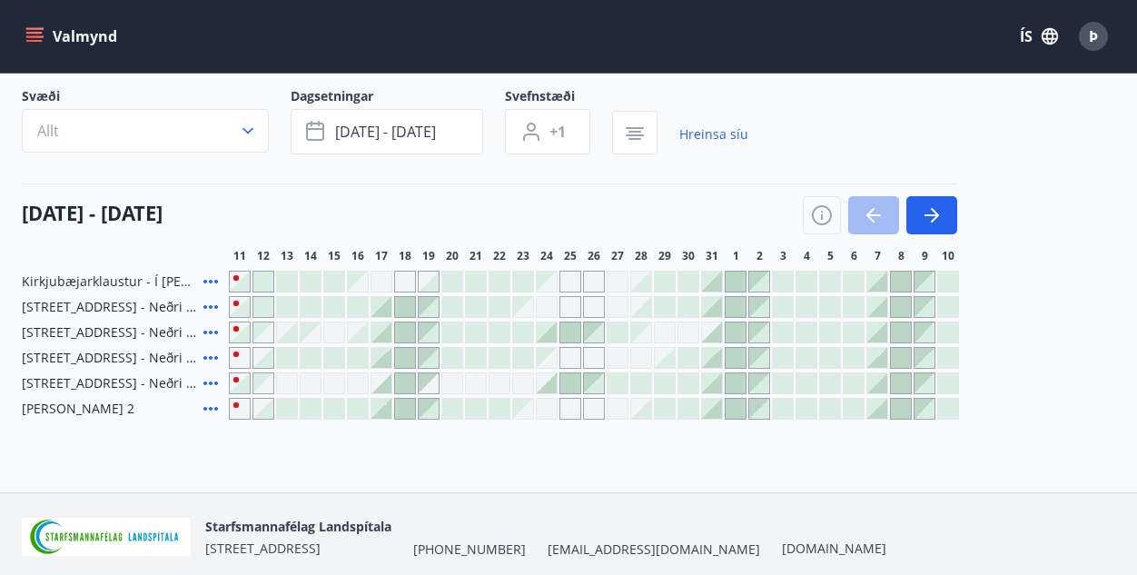
click at [64, 46] on button "Valmynd" at bounding box center [73, 36] width 103 height 33
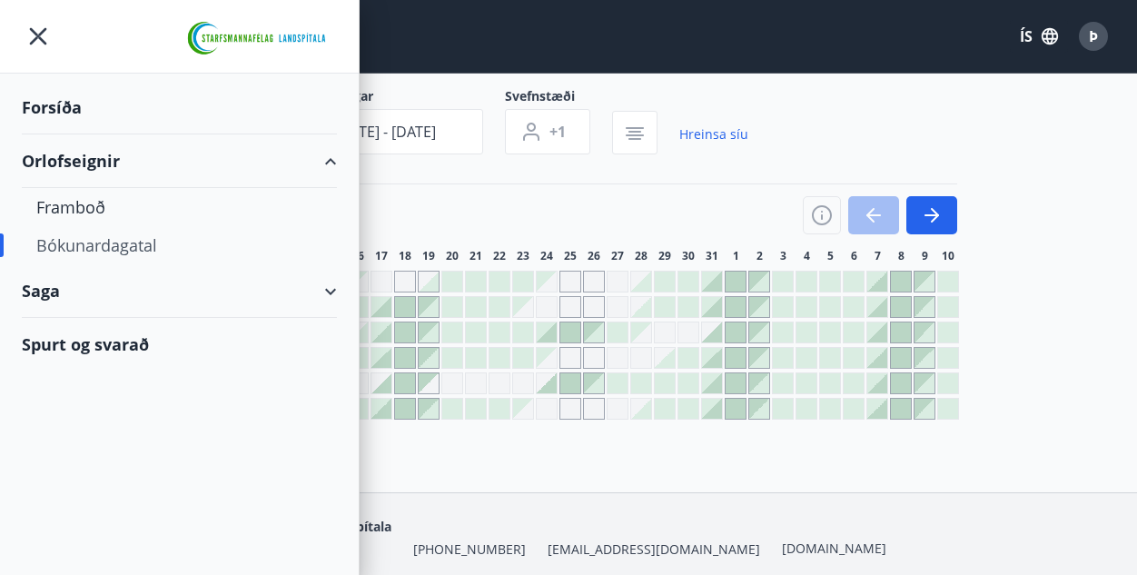
click at [37, 38] on icon "menu" at bounding box center [38, 36] width 17 height 17
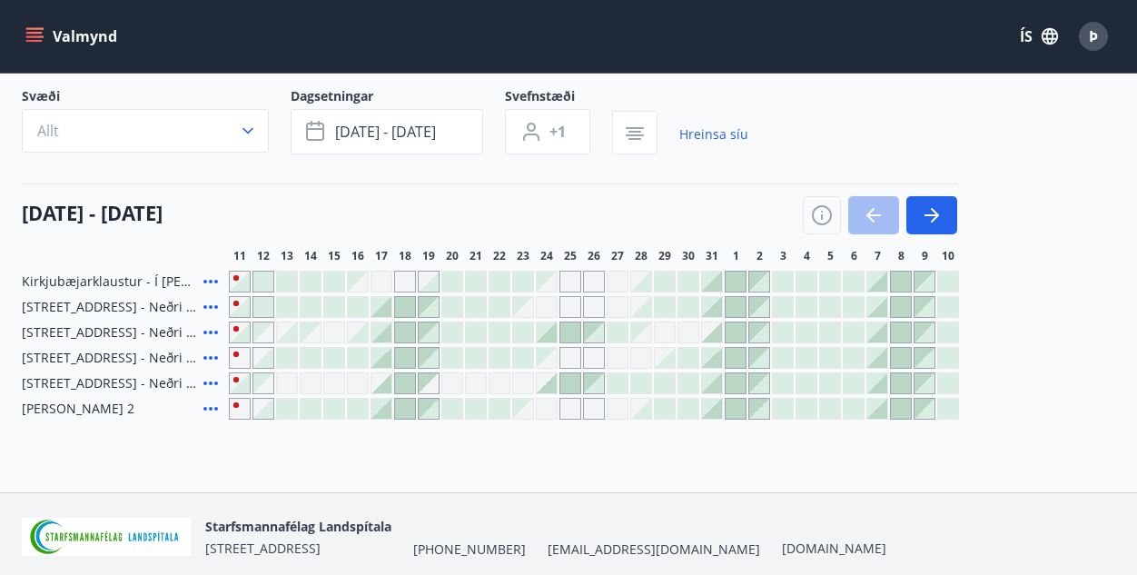
click at [423, 57] on div "Valmynd ÍS Þ" at bounding box center [569, 37] width 1094 height 44
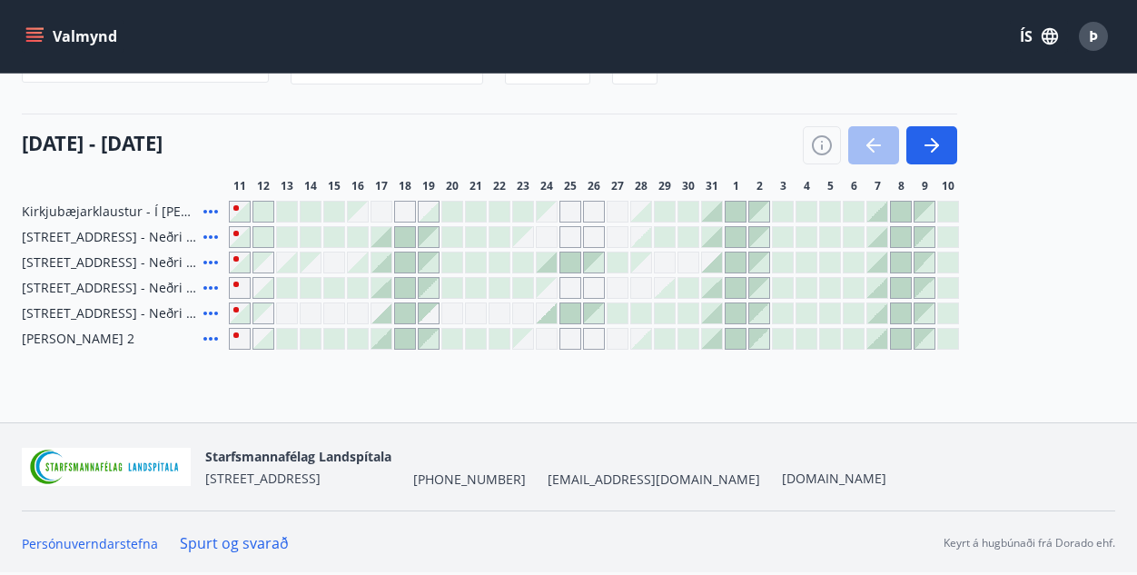
scroll to position [0, 0]
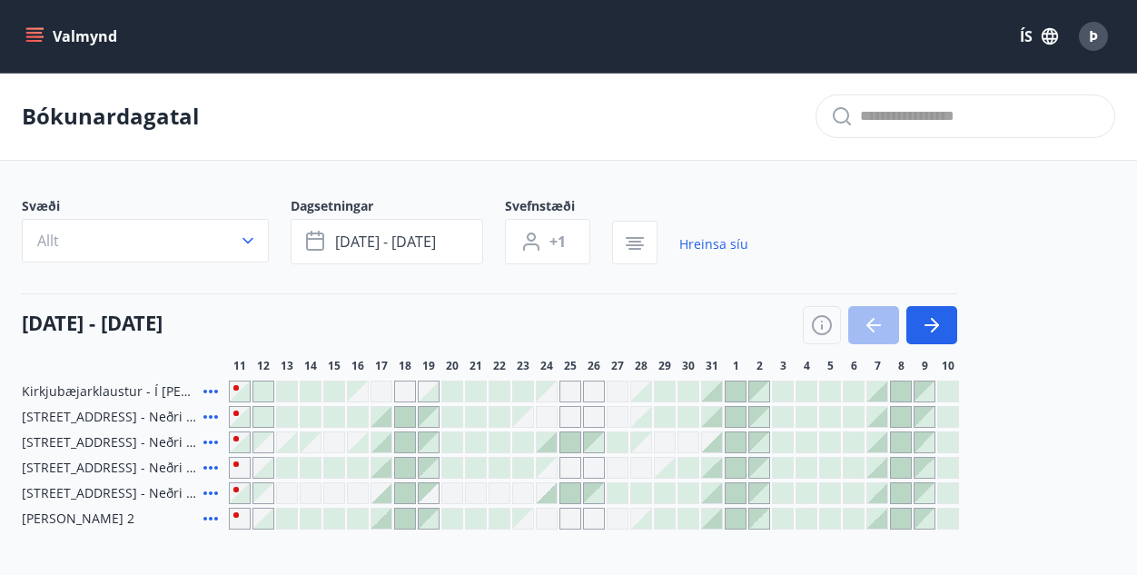
click at [705, 388] on div at bounding box center [712, 392] width 20 height 20
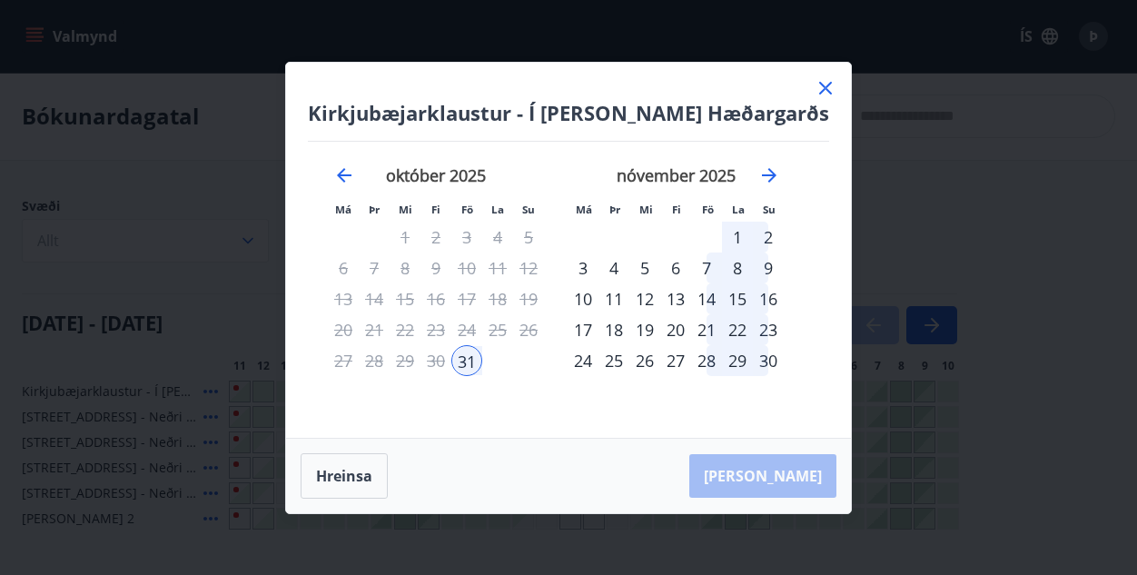
click at [475, 371] on div "31" at bounding box center [467, 360] width 31 height 31
click at [752, 234] on div "1" at bounding box center [737, 237] width 31 height 31
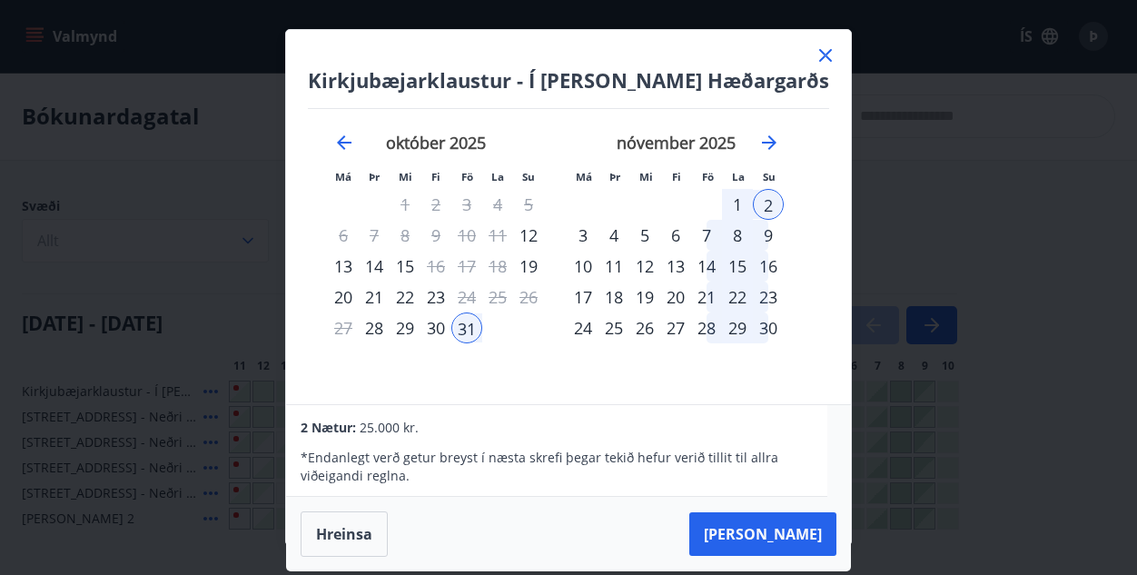
click at [815, 52] on icon at bounding box center [826, 56] width 22 height 22
